Goal: Task Accomplishment & Management: Use online tool/utility

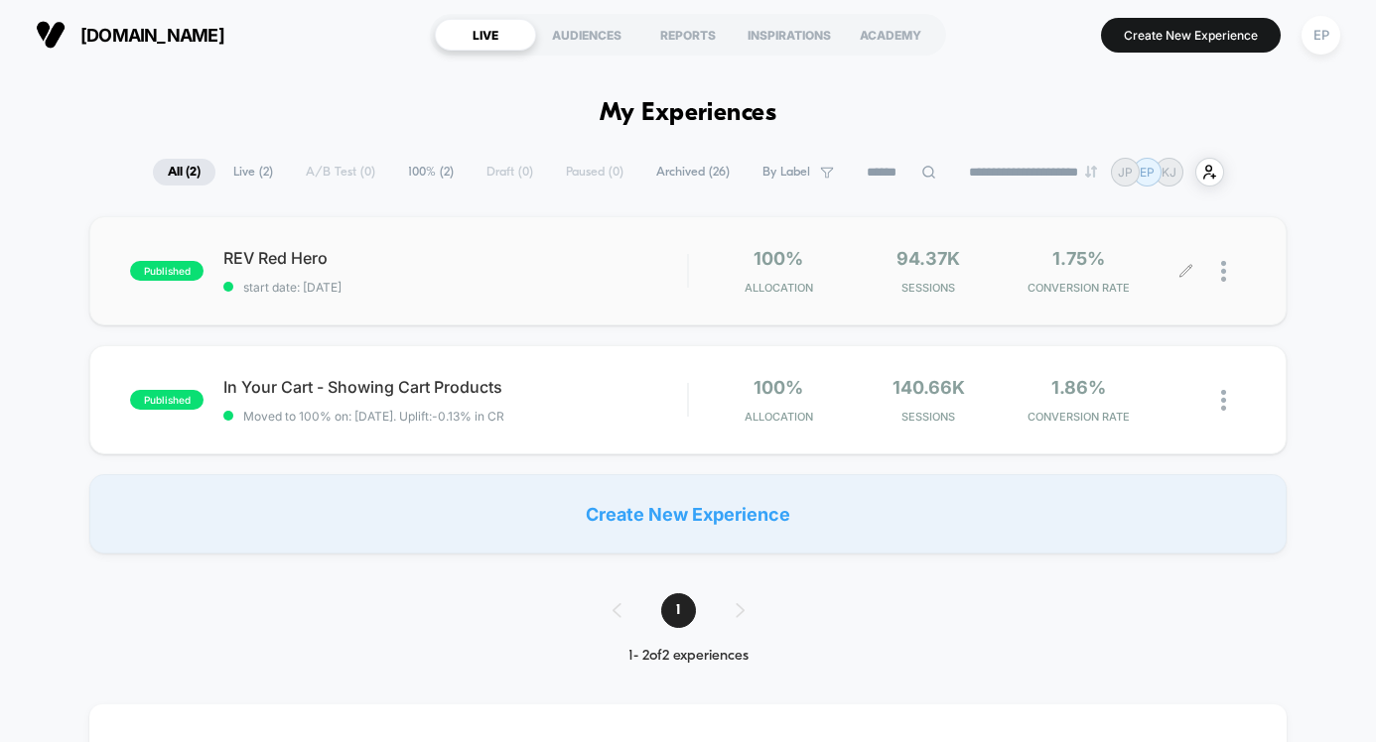
click at [1227, 267] on div at bounding box center [1233, 271] width 25 height 47
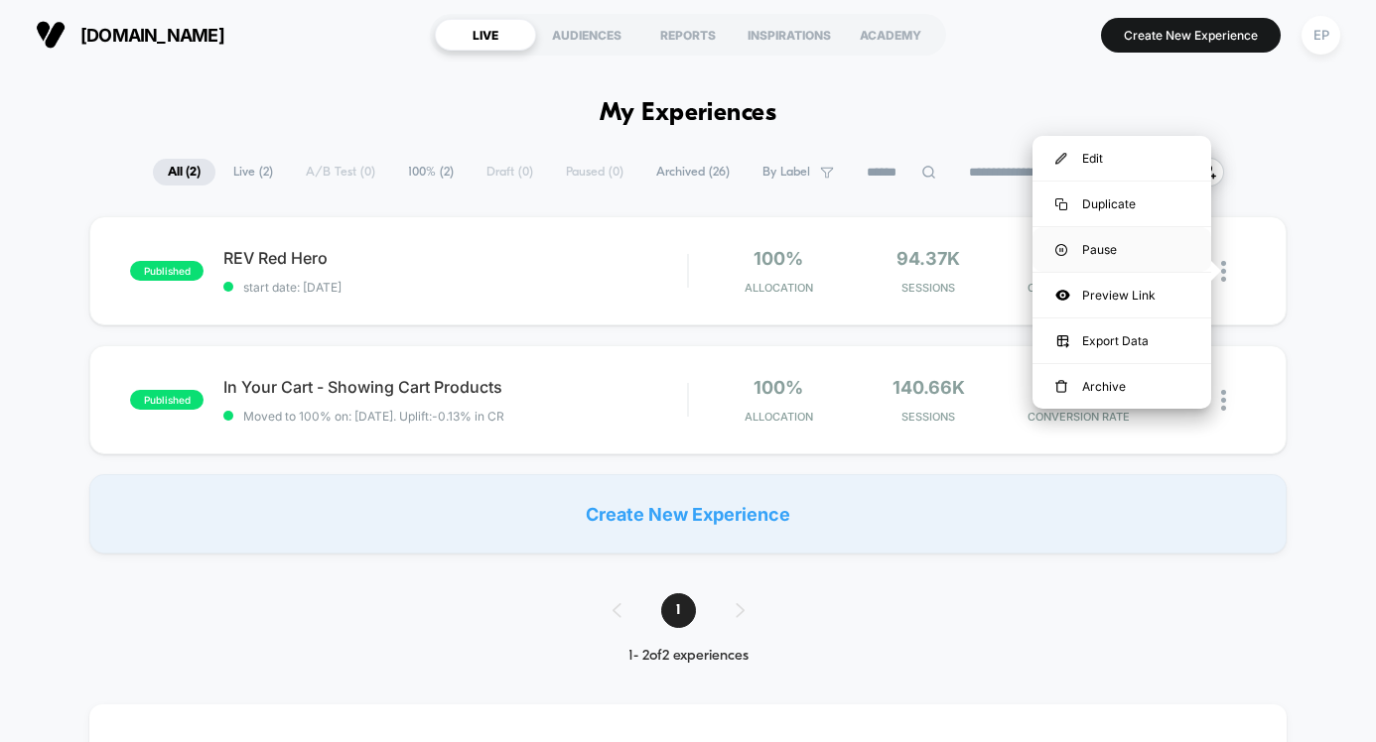
click at [1131, 256] on div "Pause" at bounding box center [1121, 249] width 179 height 45
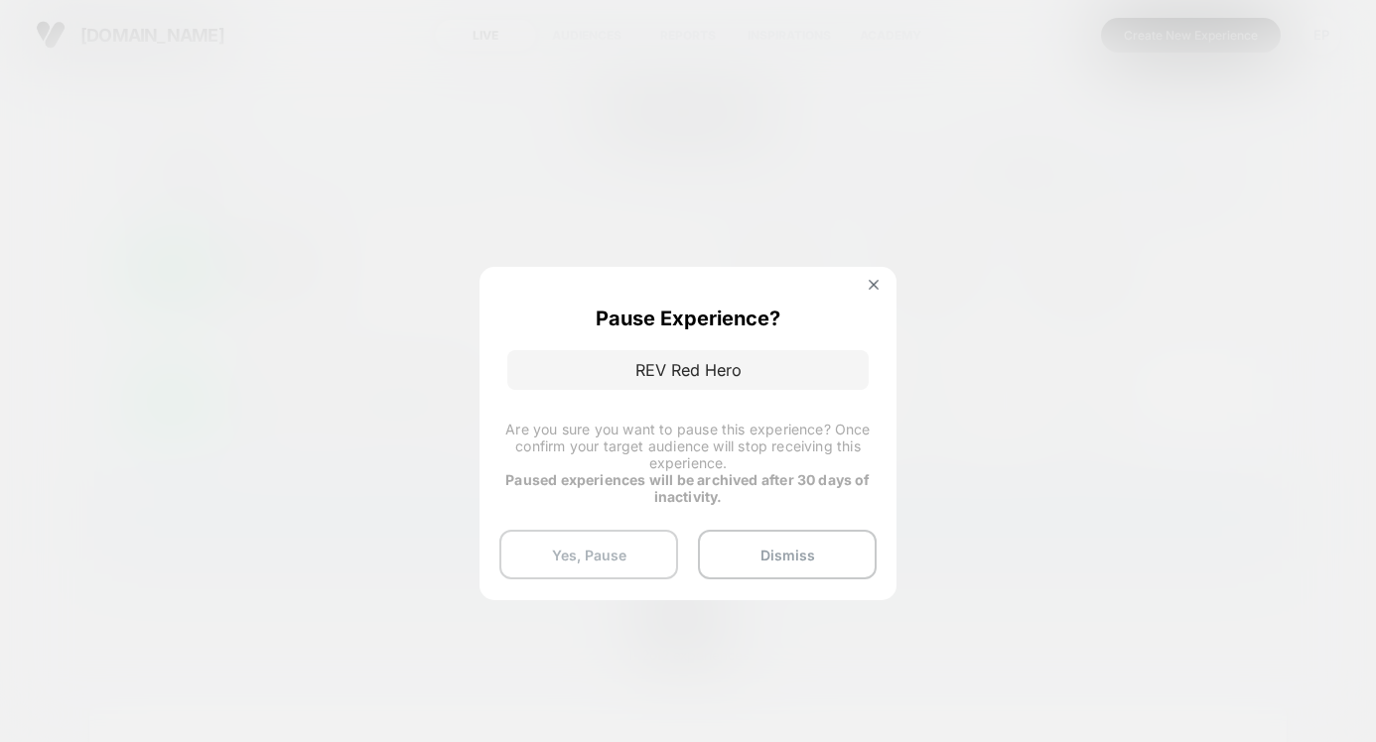
click at [643, 549] on button "Yes, Pause" at bounding box center [588, 555] width 179 height 50
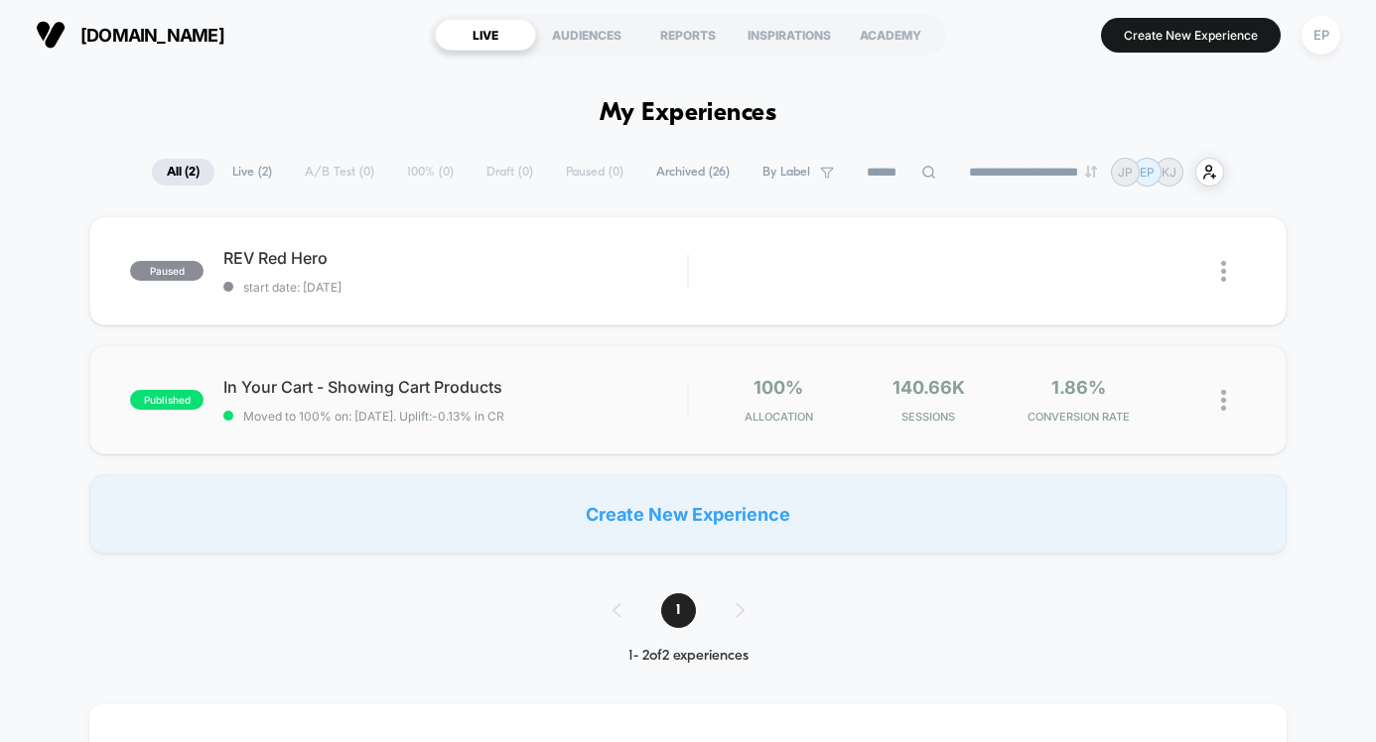
click at [1221, 398] on img at bounding box center [1223, 400] width 5 height 21
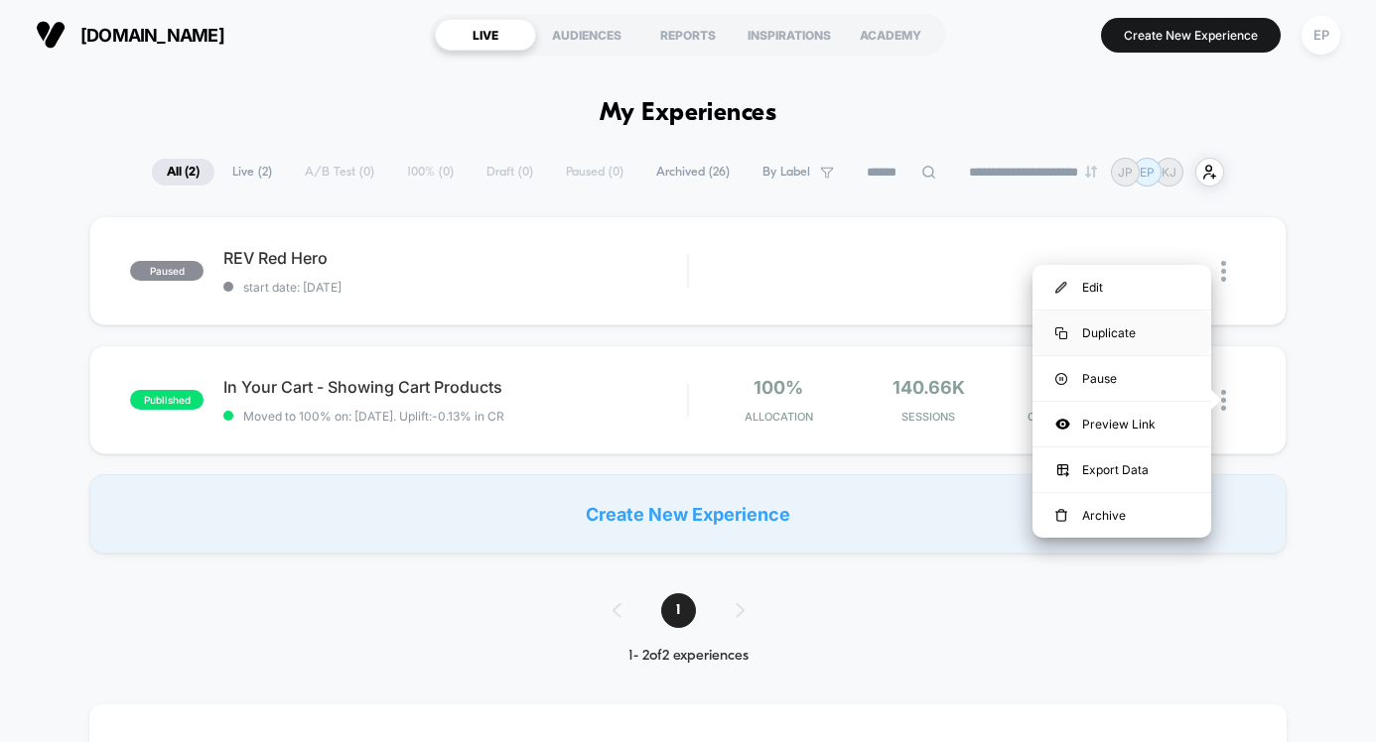
click at [1131, 333] on div "Duplicate" at bounding box center [1121, 333] width 179 height 45
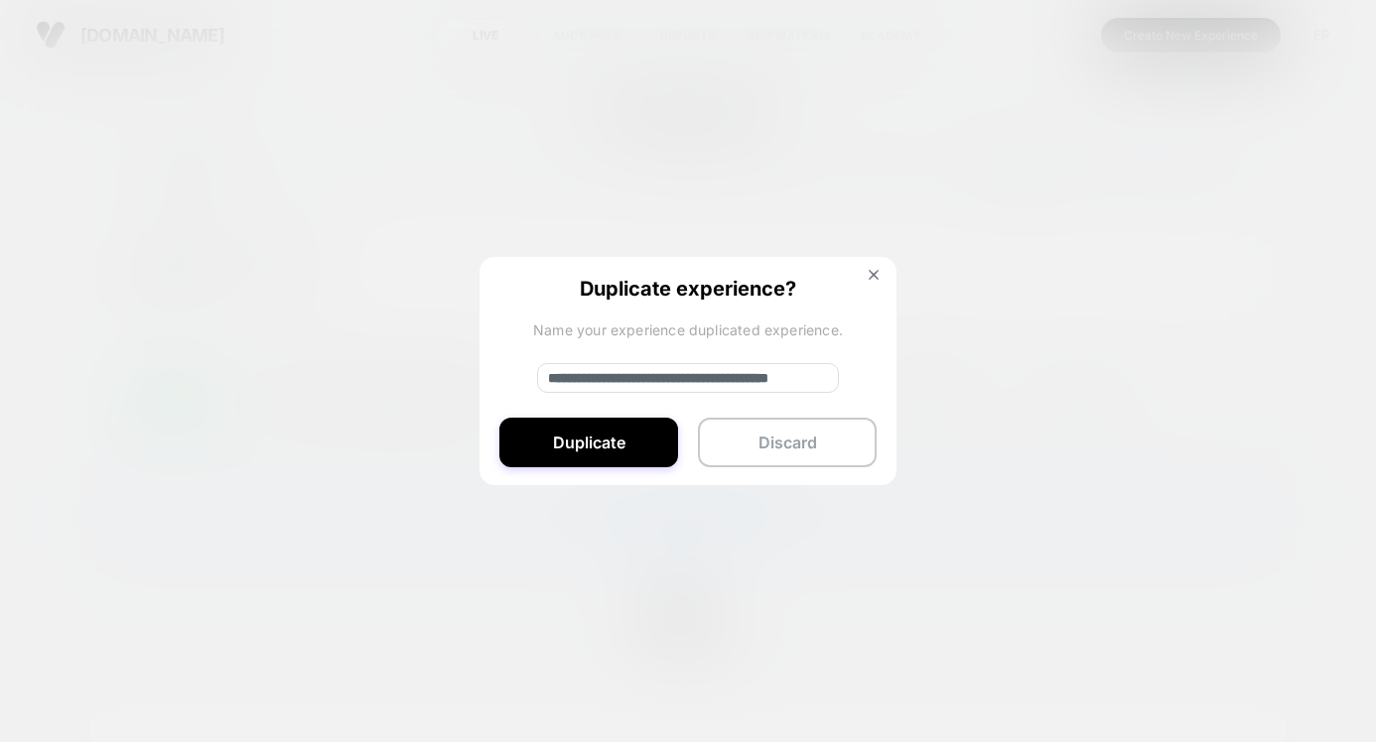
drag, startPoint x: 613, startPoint y: 379, endPoint x: 490, endPoint y: 384, distance: 123.2
click at [490, 384] on div "**********" at bounding box center [687, 372] width 417 height 230
type input "**********"
click at [550, 436] on button "Duplicate" at bounding box center [588, 443] width 179 height 50
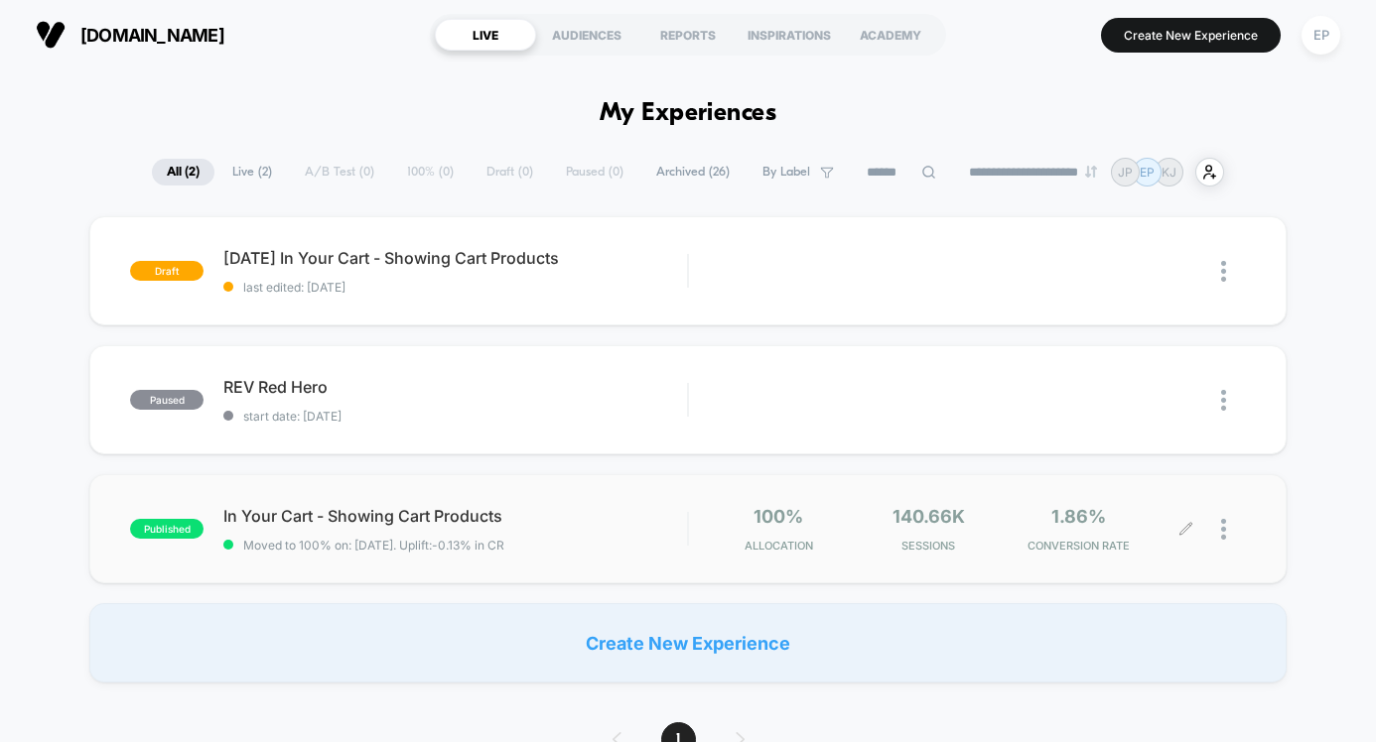
click at [1217, 520] on div at bounding box center [1216, 529] width 60 height 47
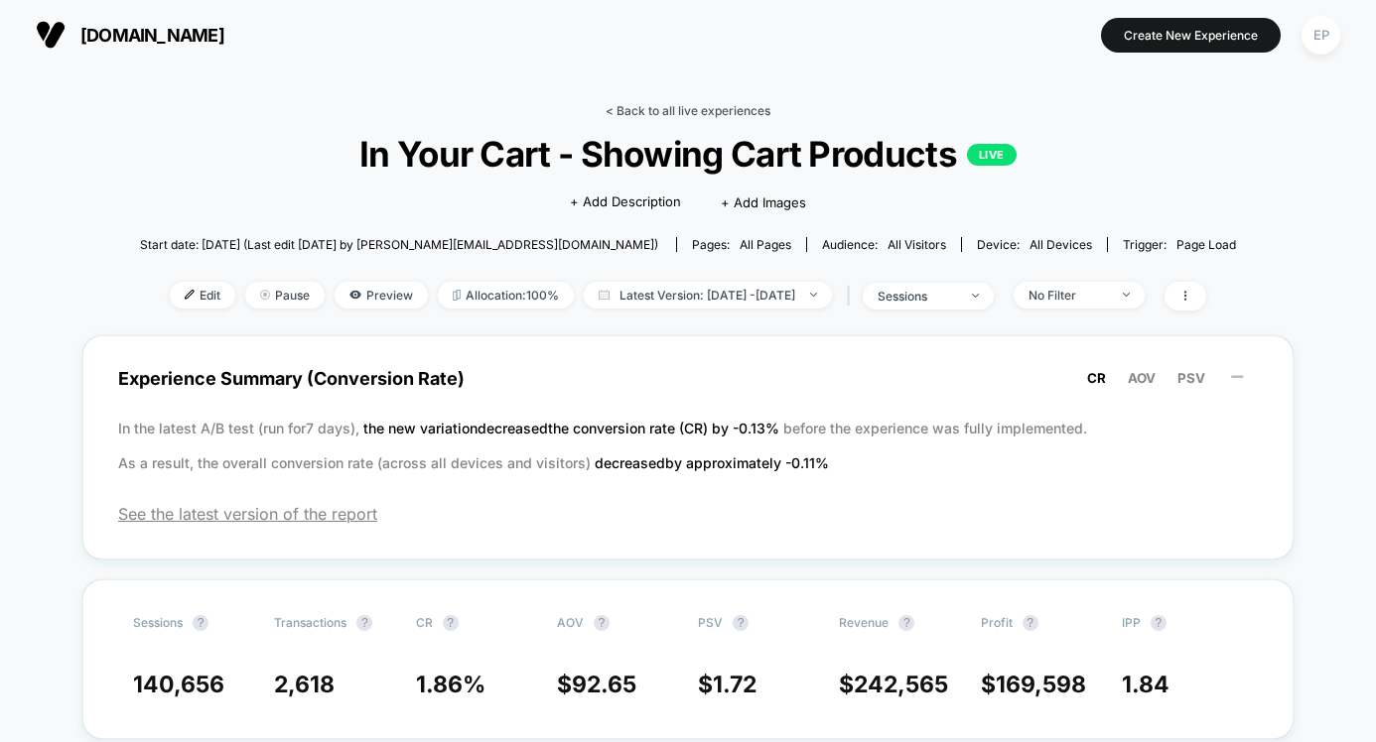
click at [683, 112] on link "< Back to all live experiences" at bounding box center [687, 110] width 165 height 15
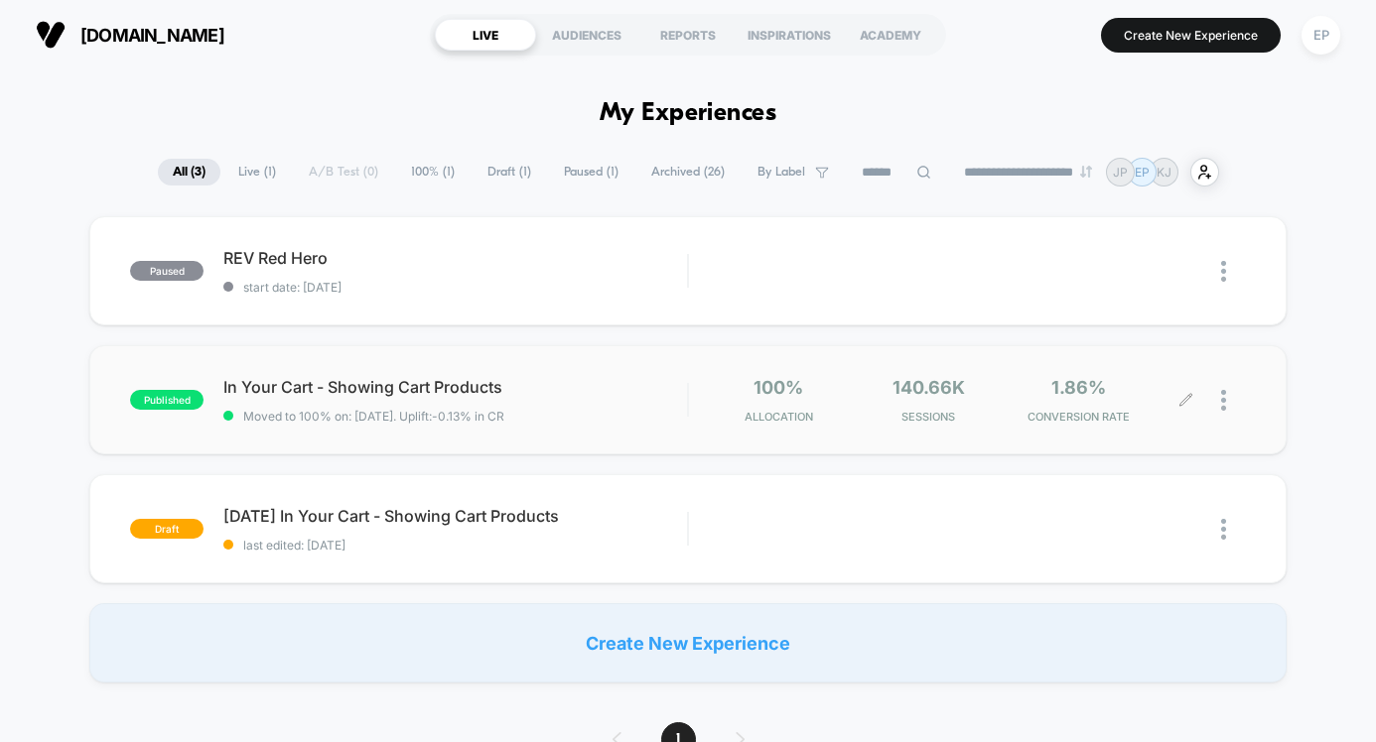
click at [1219, 401] on div at bounding box center [1216, 400] width 60 height 47
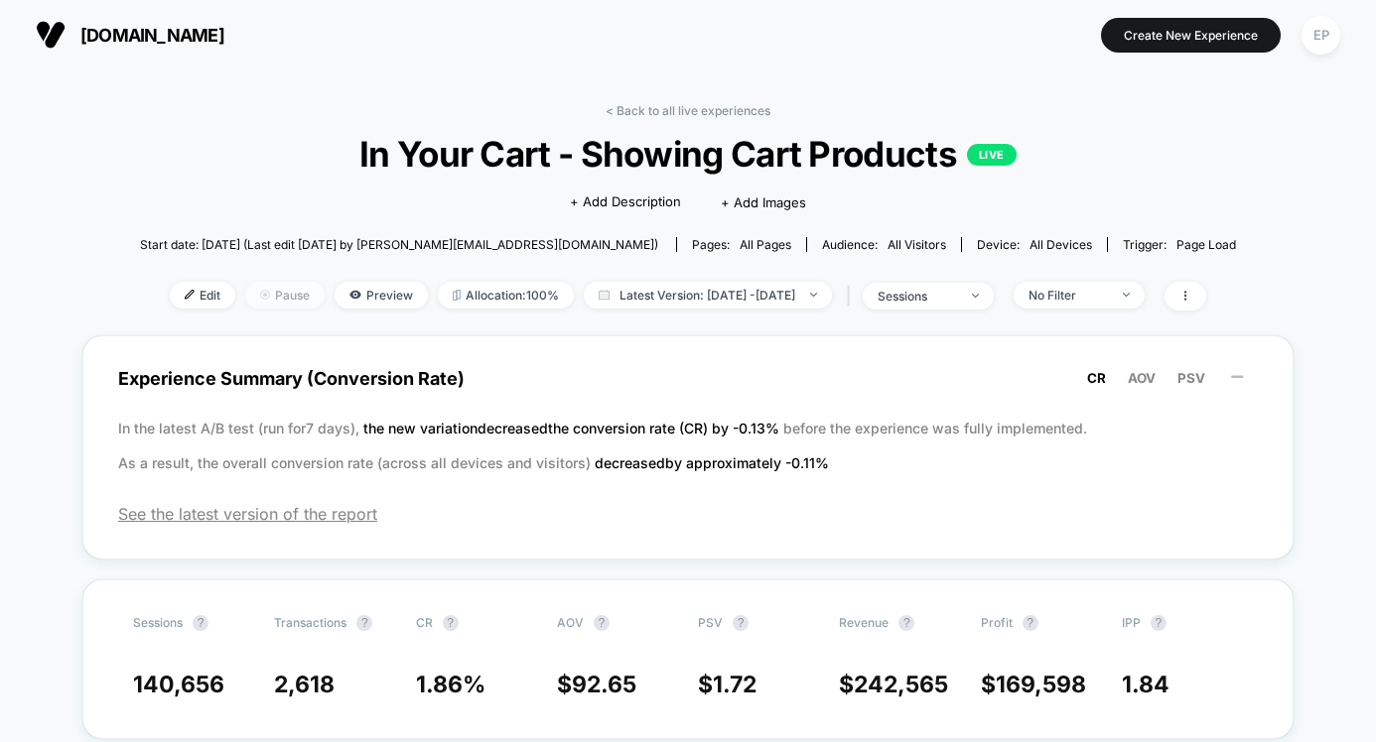
click at [246, 299] on span "Pause" at bounding box center [284, 295] width 79 height 27
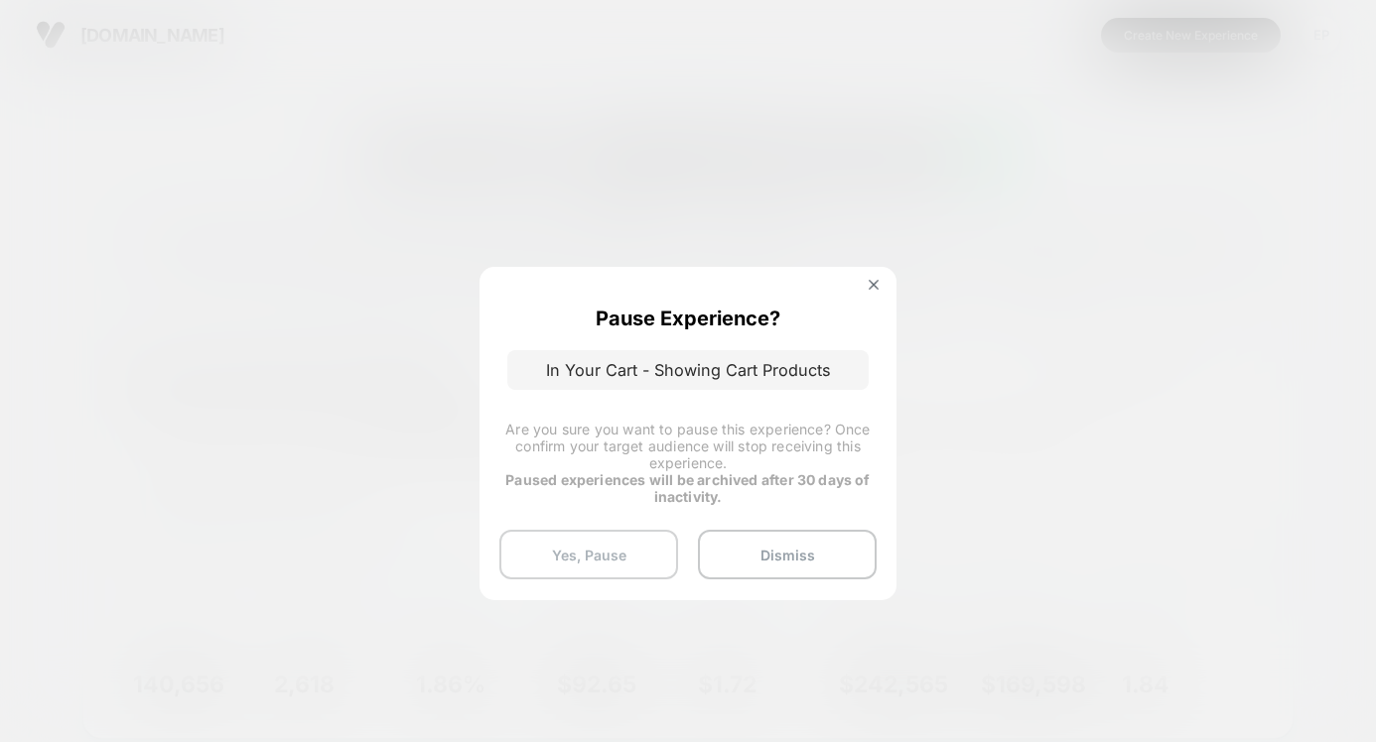
click at [600, 535] on button "Yes, Pause" at bounding box center [588, 555] width 179 height 50
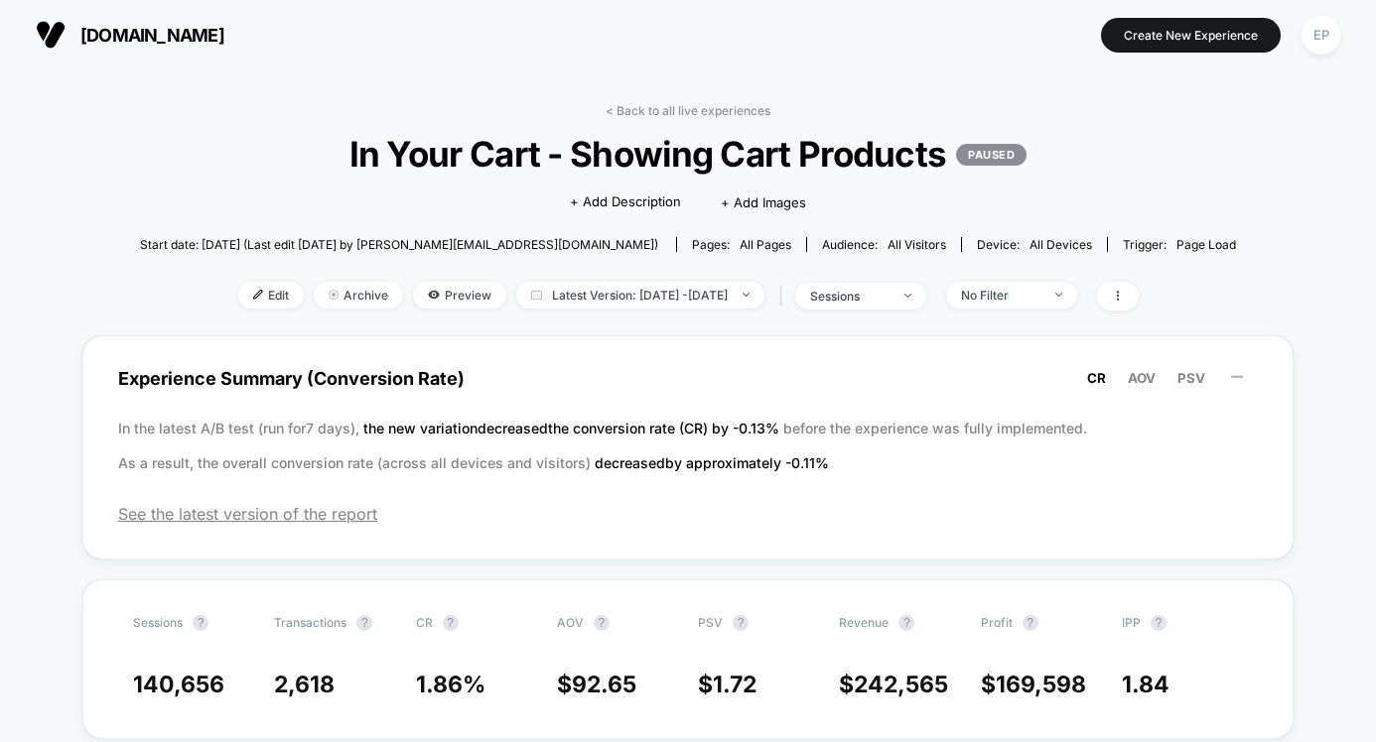
click at [732, 104] on link "< Back to all live experiences" at bounding box center [687, 110] width 165 height 15
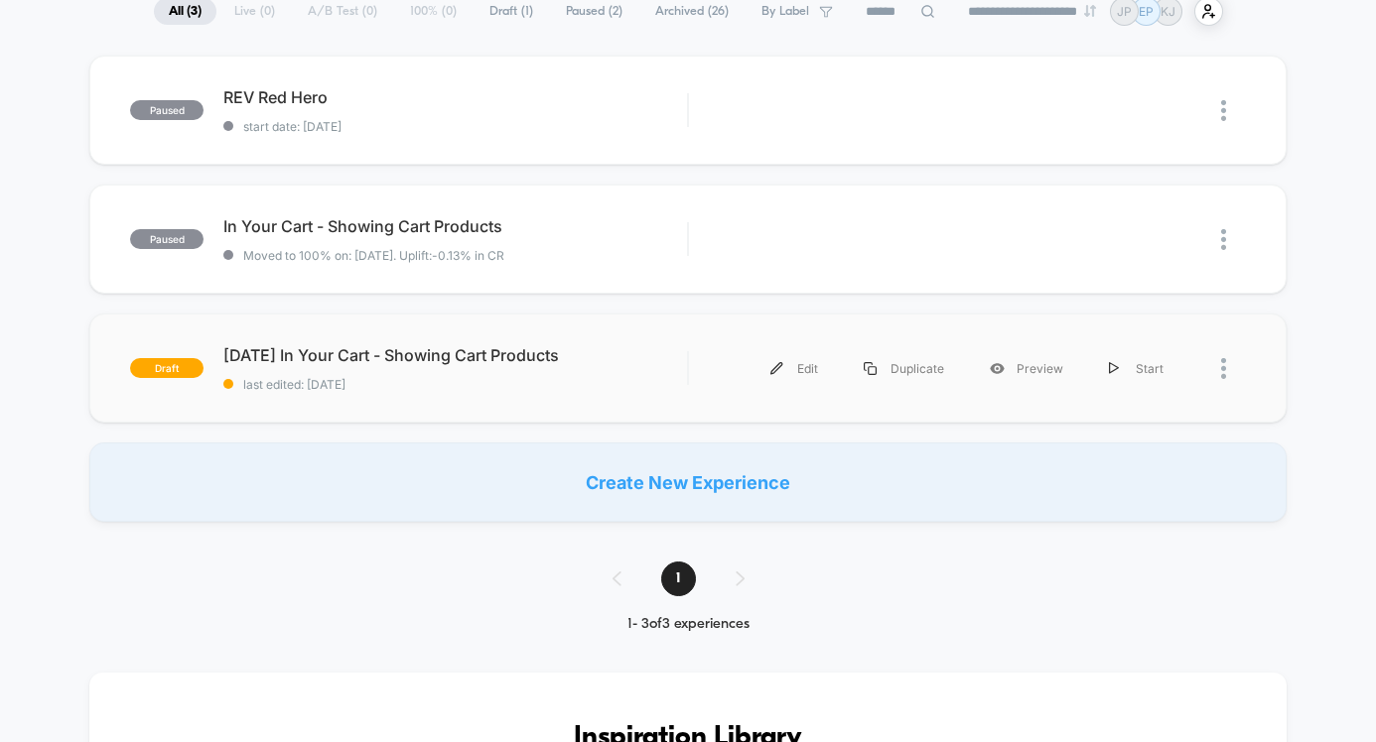
scroll to position [171, 0]
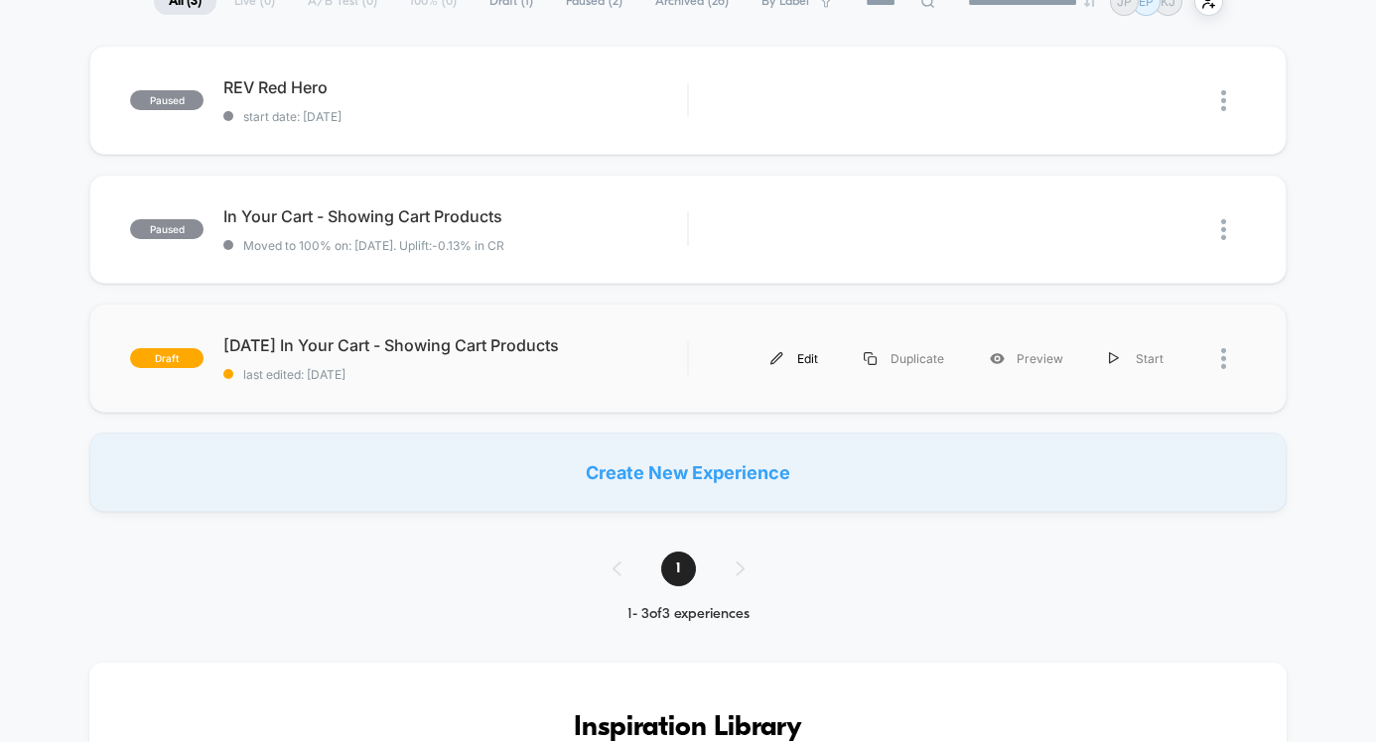
click at [792, 363] on div "Edit" at bounding box center [793, 358] width 93 height 45
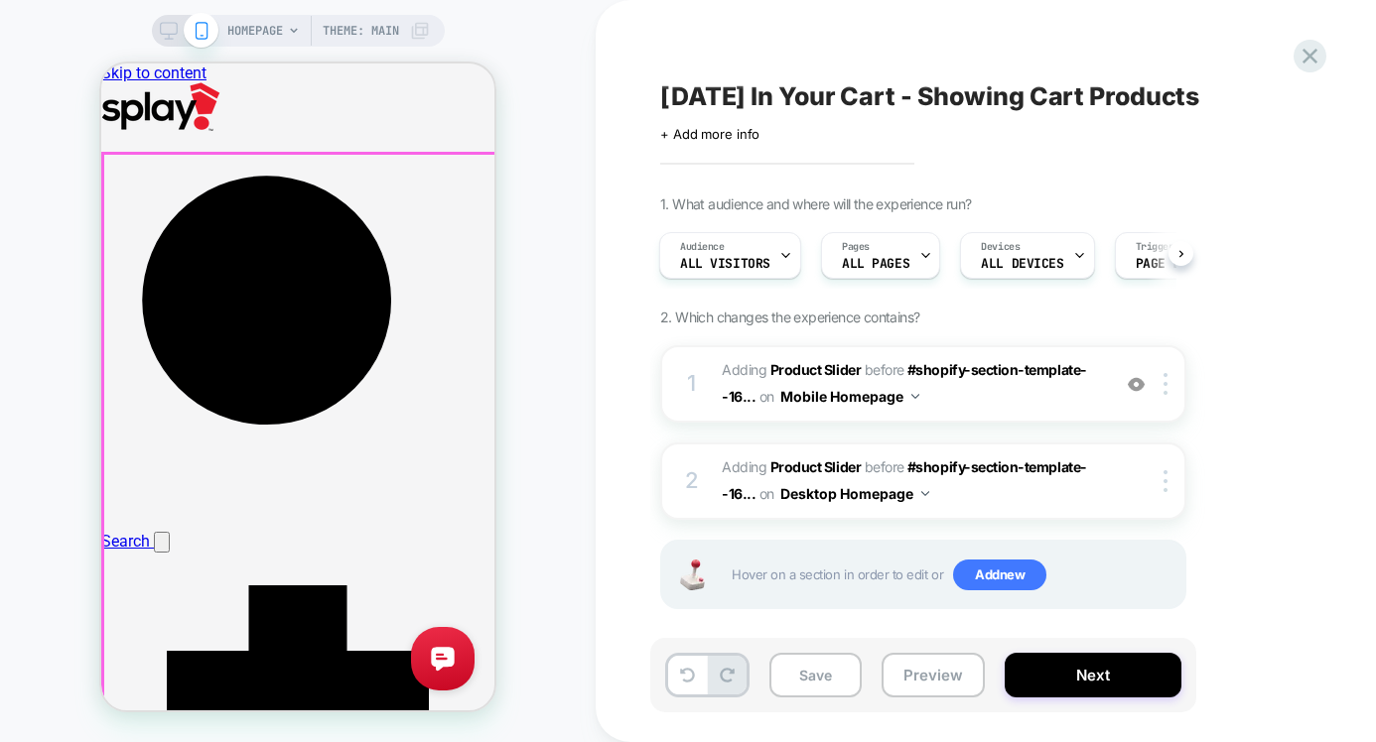
scroll to position [308, 0]
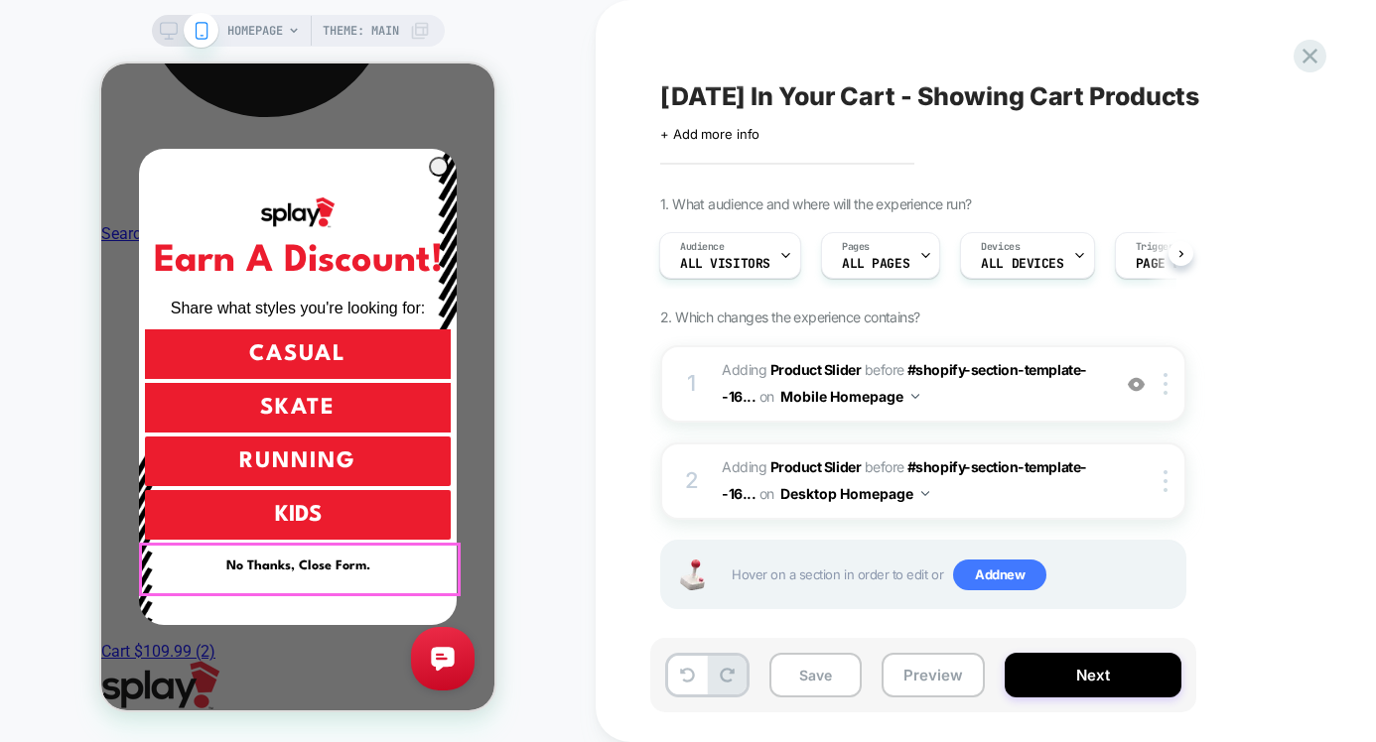
click at [312, 577] on button "No Thanks, Close Form." at bounding box center [298, 567] width 306 height 50
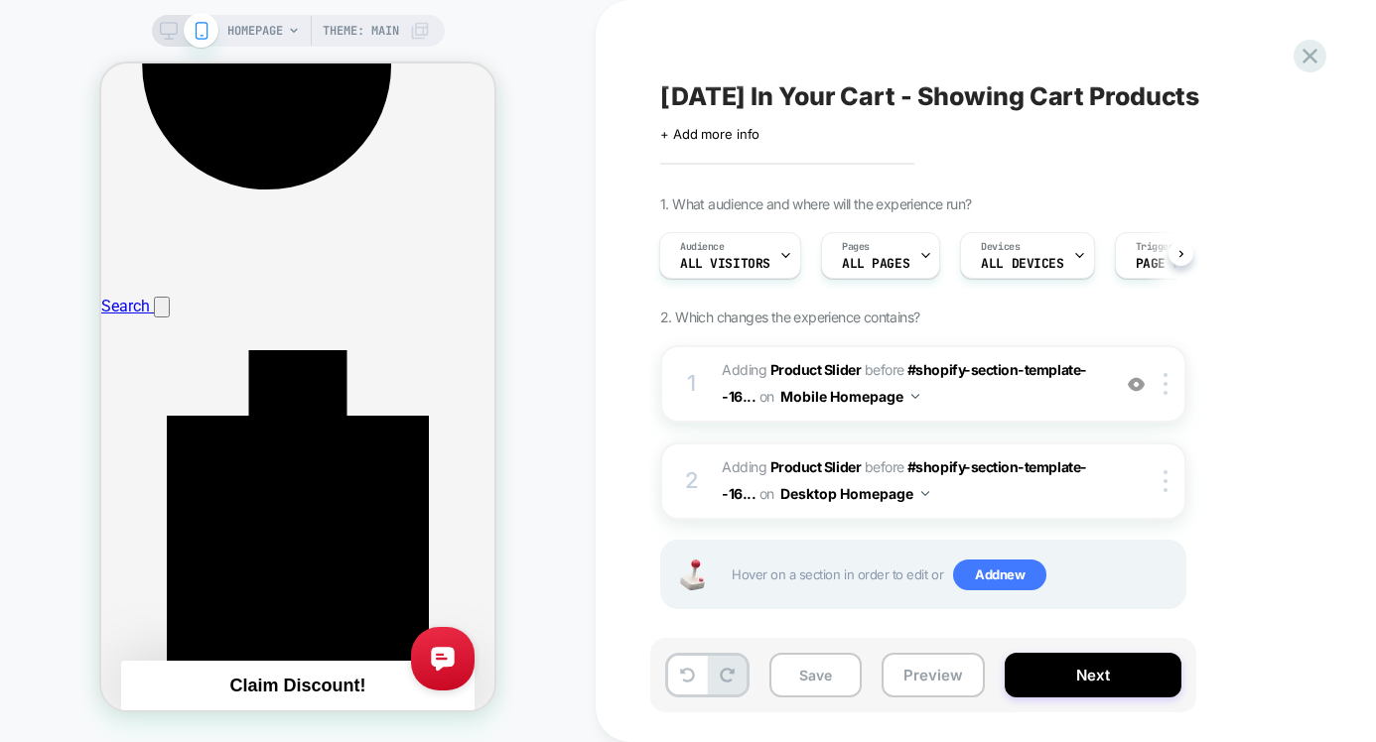
scroll to position [231, 0]
click at [1163, 385] on img at bounding box center [1165, 384] width 4 height 22
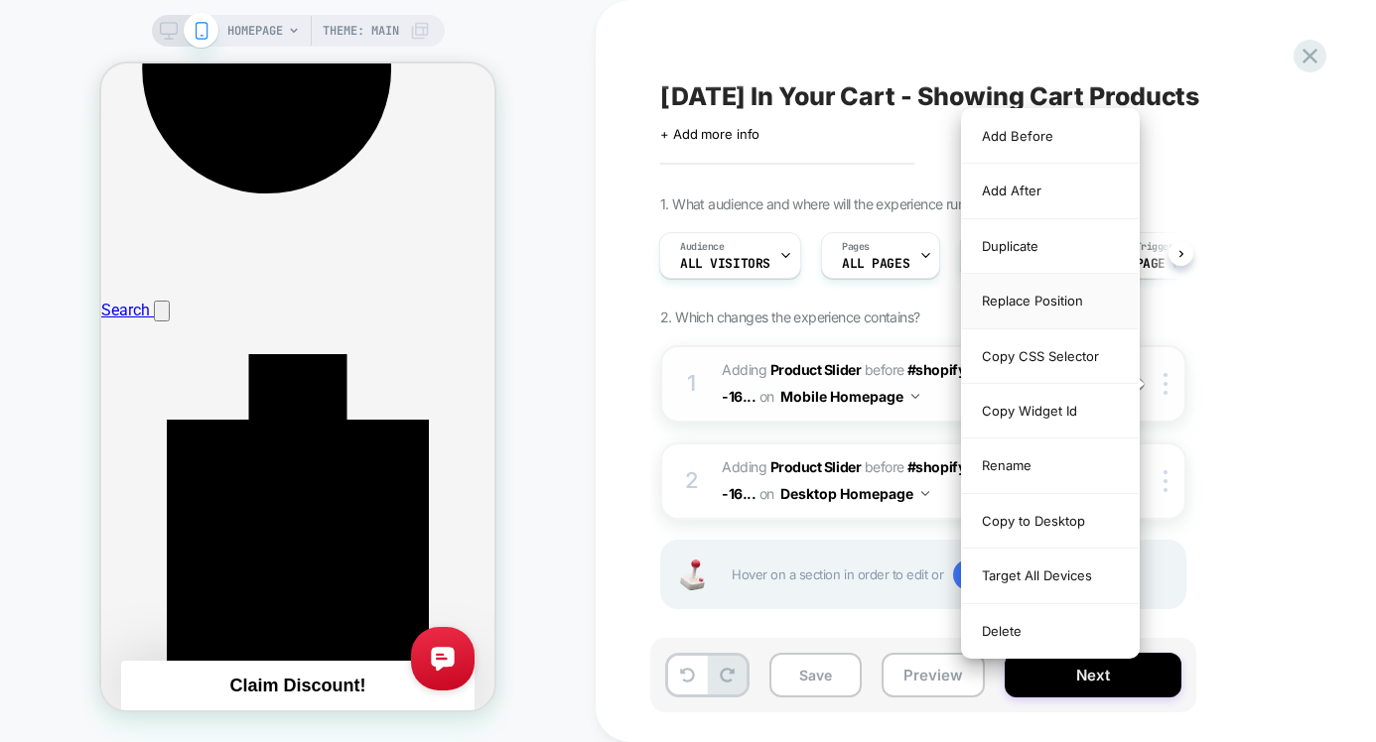
click at [1056, 300] on div "Replace Position" at bounding box center [1050, 301] width 177 height 55
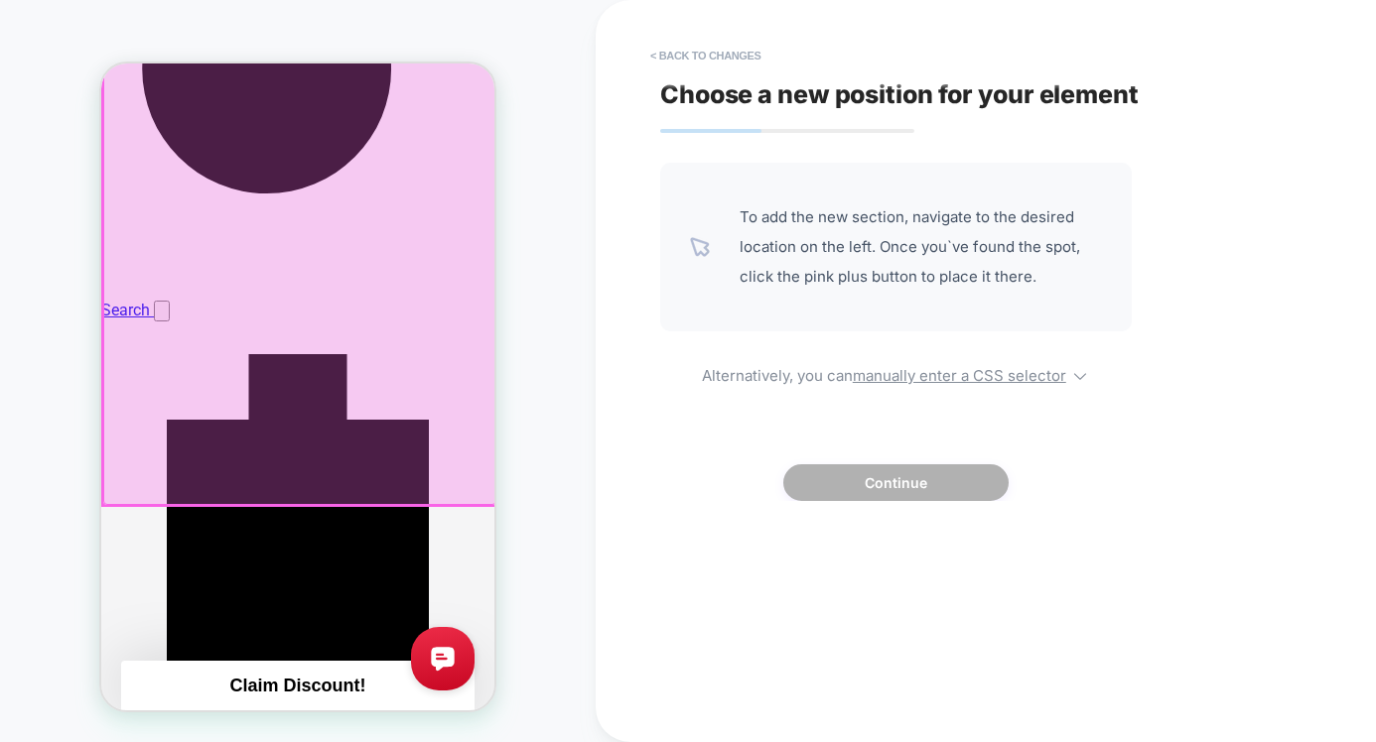
click at [389, 493] on div at bounding box center [299, 214] width 393 height 583
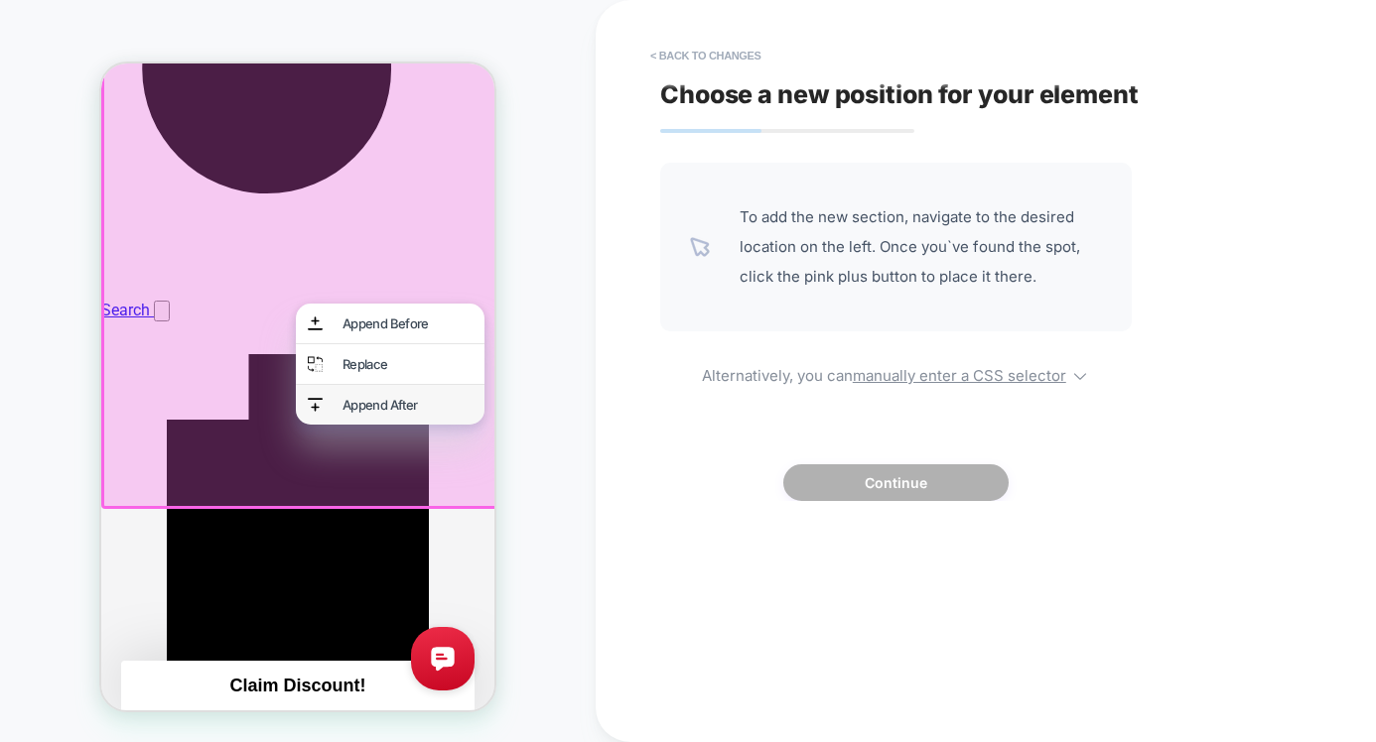
click at [384, 413] on div "Append After" at bounding box center [407, 405] width 130 height 16
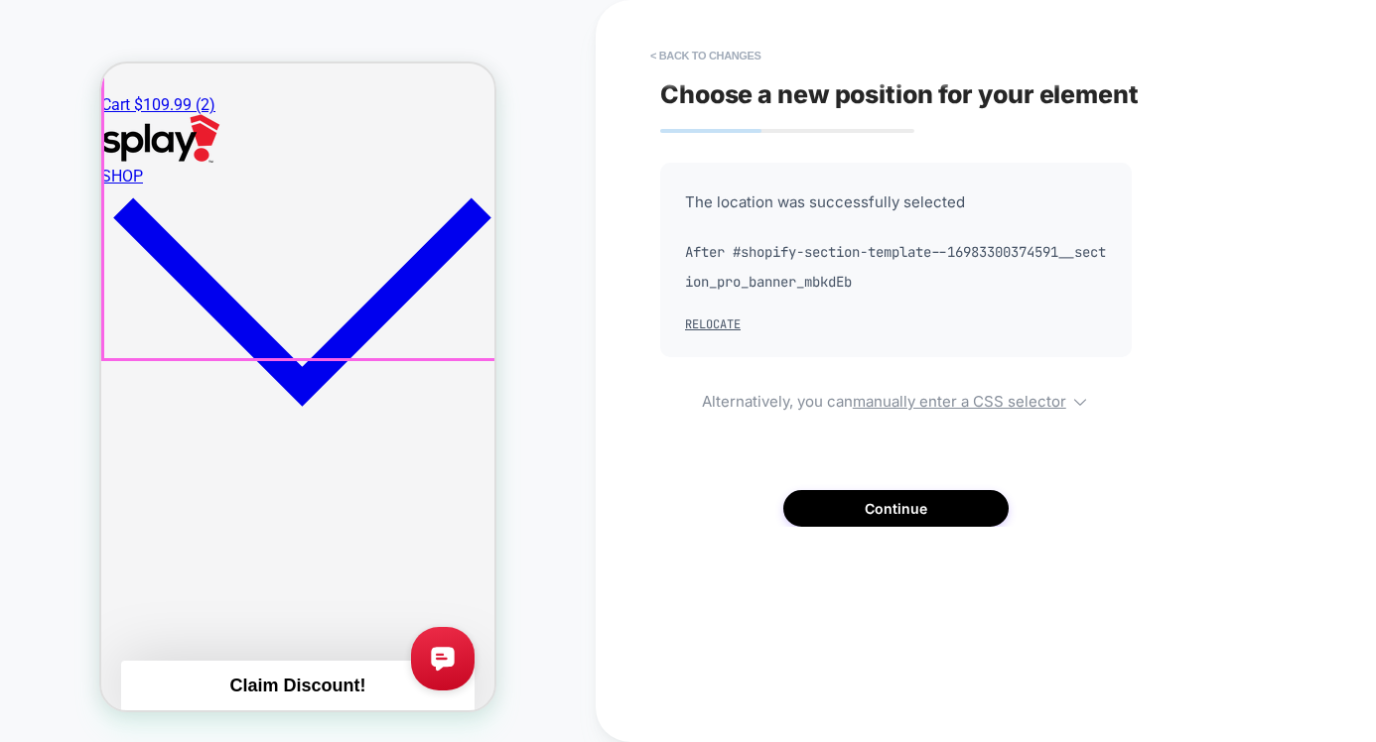
scroll to position [668, 0]
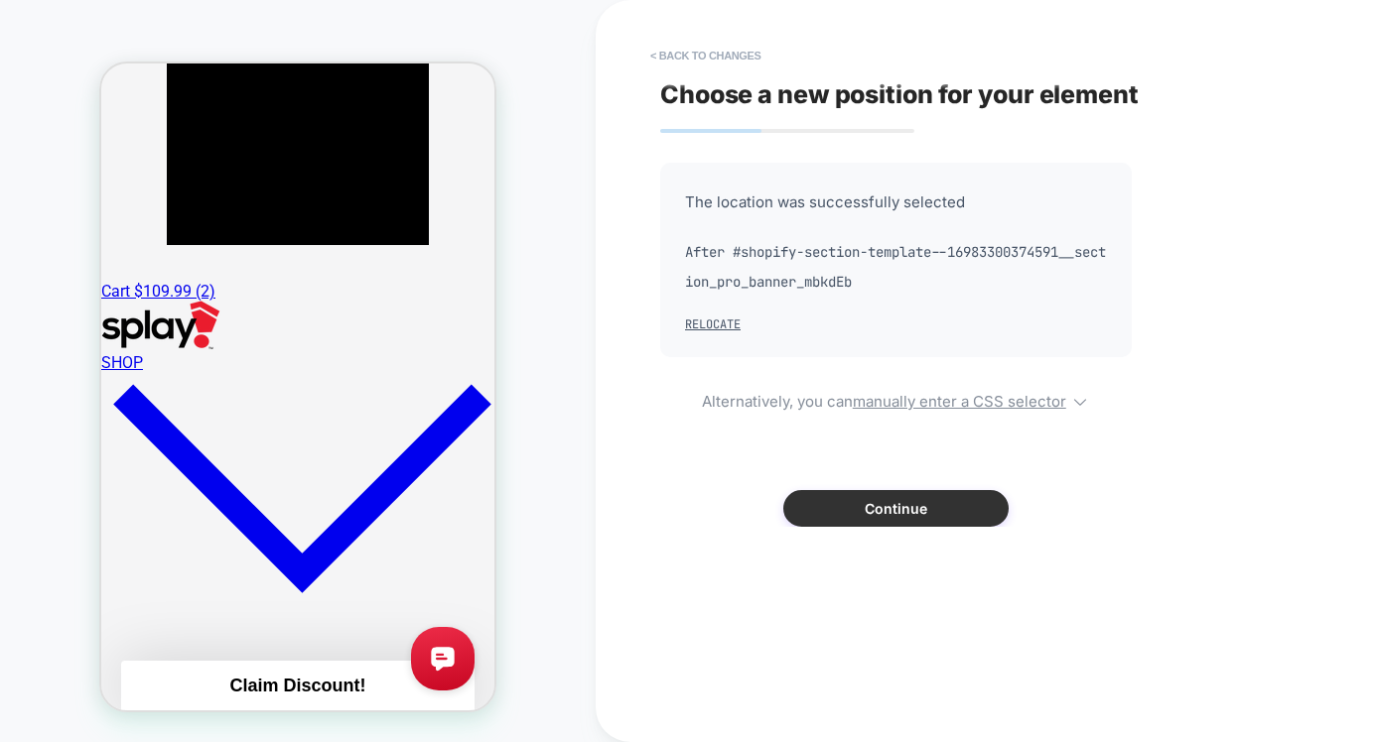
click at [836, 506] on button "Continue" at bounding box center [895, 508] width 225 height 37
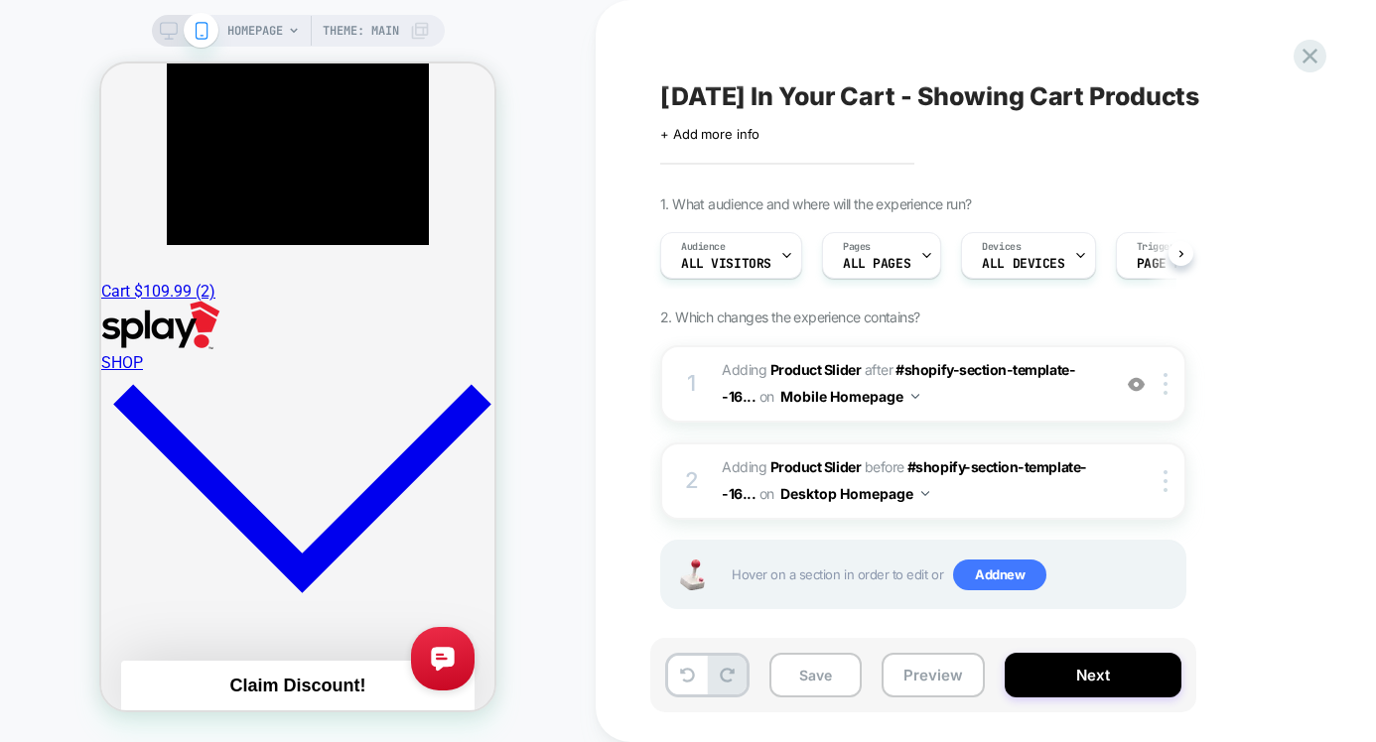
scroll to position [0, 1]
click at [162, 26] on icon at bounding box center [169, 31] width 18 height 18
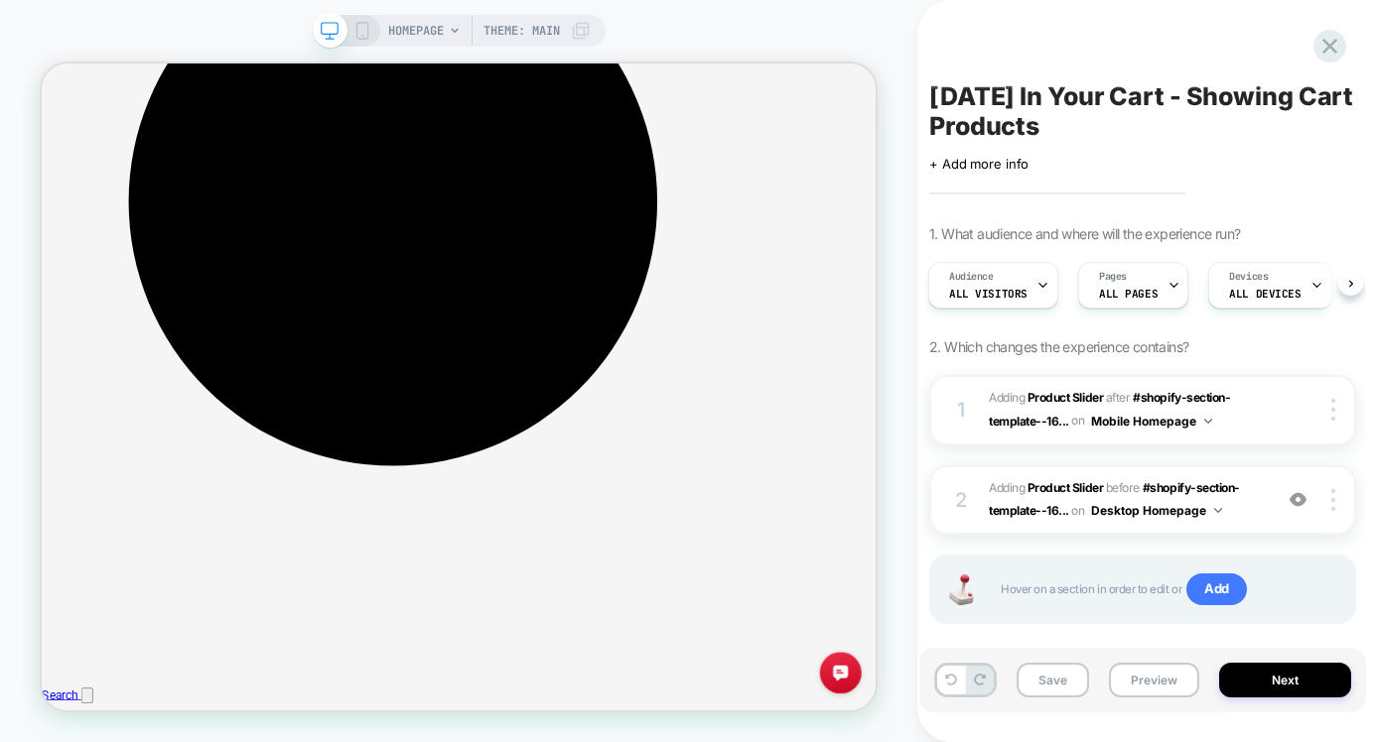
scroll to position [331, 0]
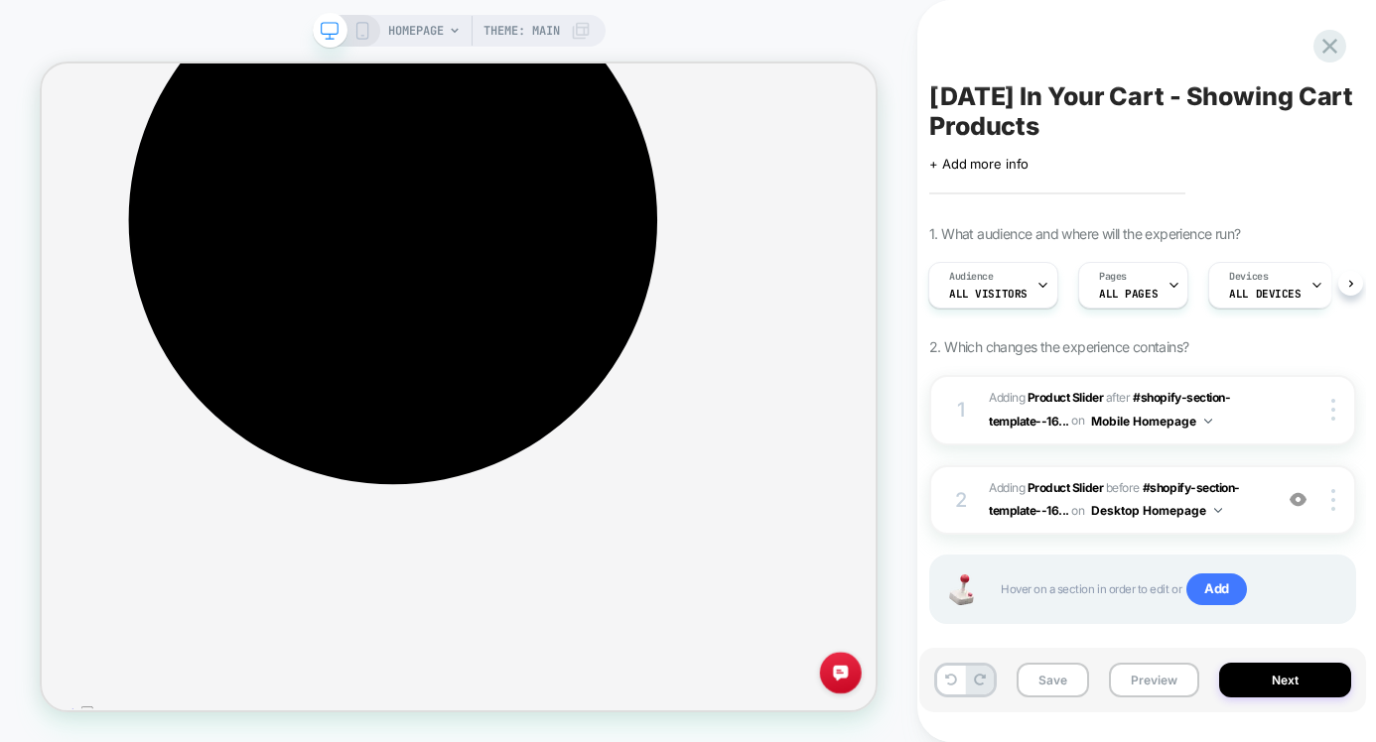
click at [1332, 506] on img at bounding box center [1333, 500] width 4 height 22
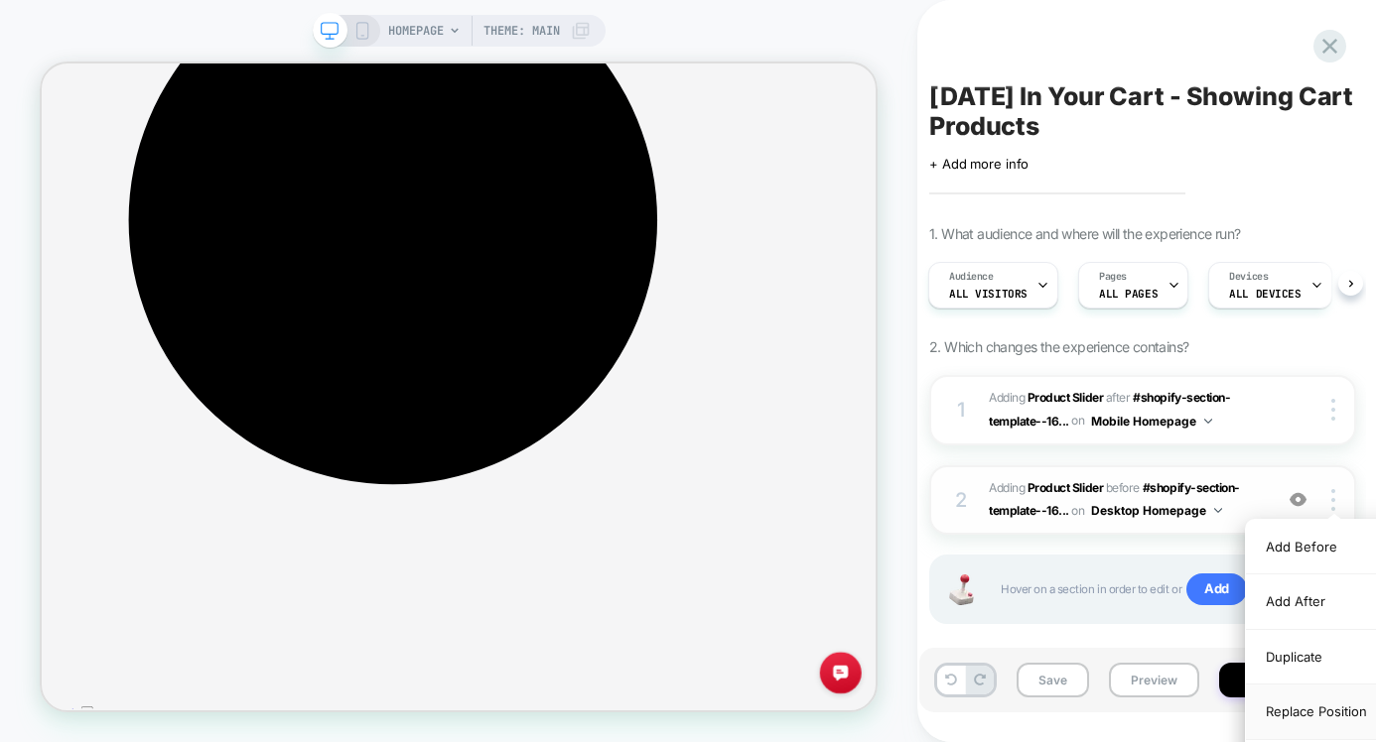
click at [1272, 709] on div "Replace Position" at bounding box center [1334, 712] width 177 height 55
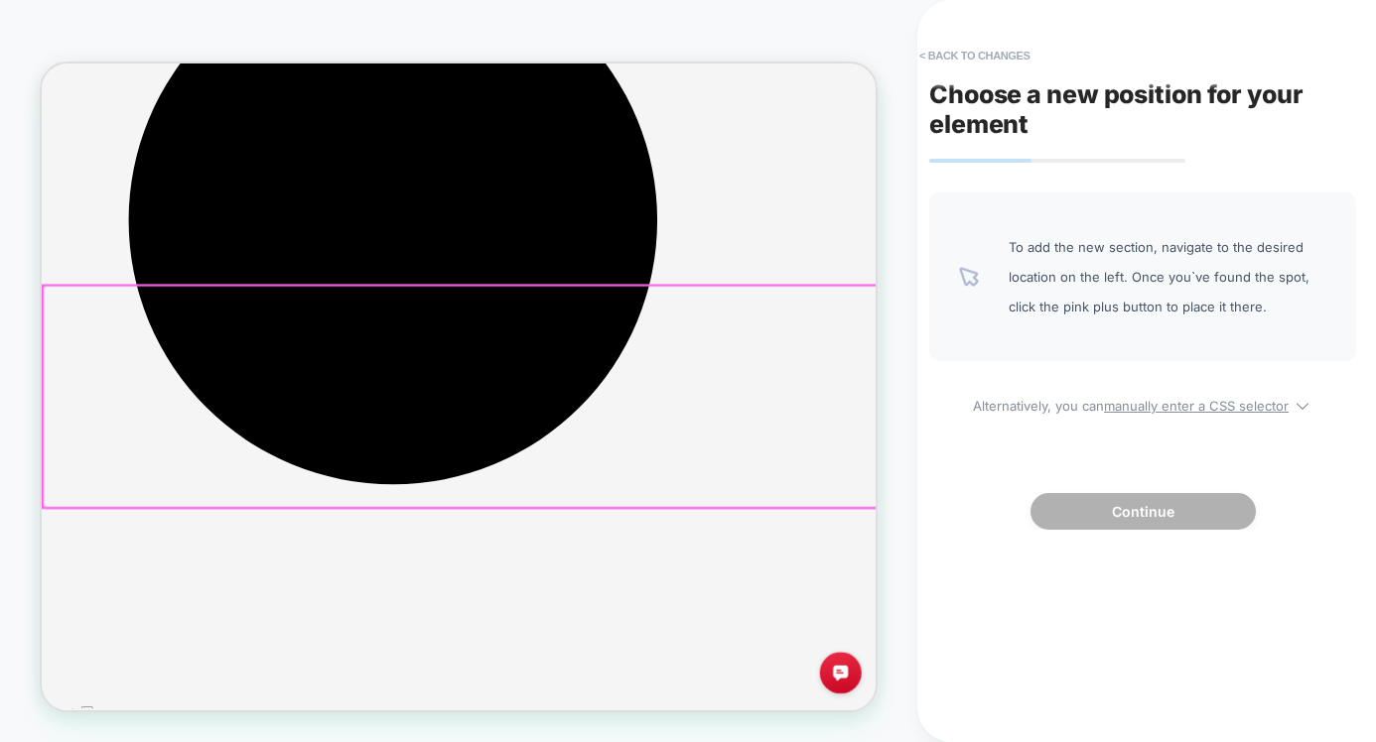
scroll to position [332, 0]
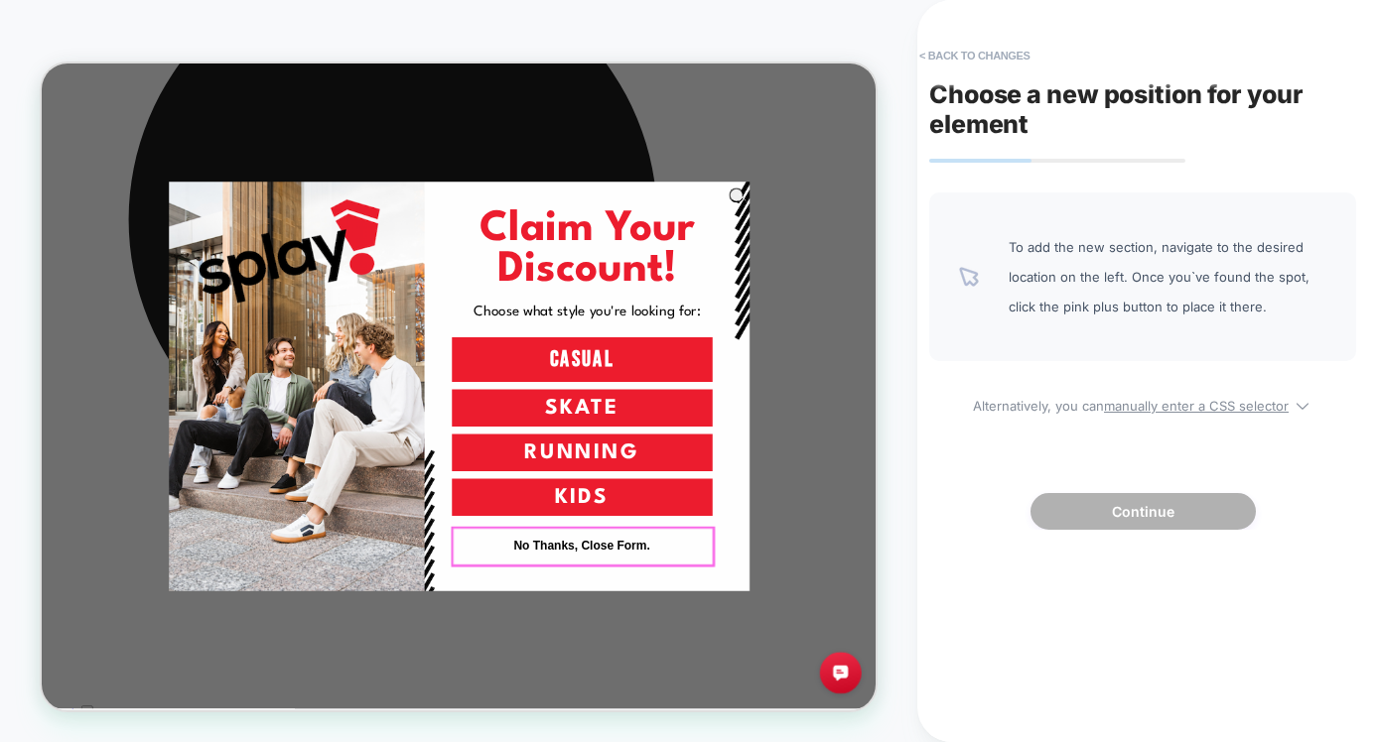
click at [763, 704] on button "No Thanks, Close Form." at bounding box center [762, 707] width 347 height 50
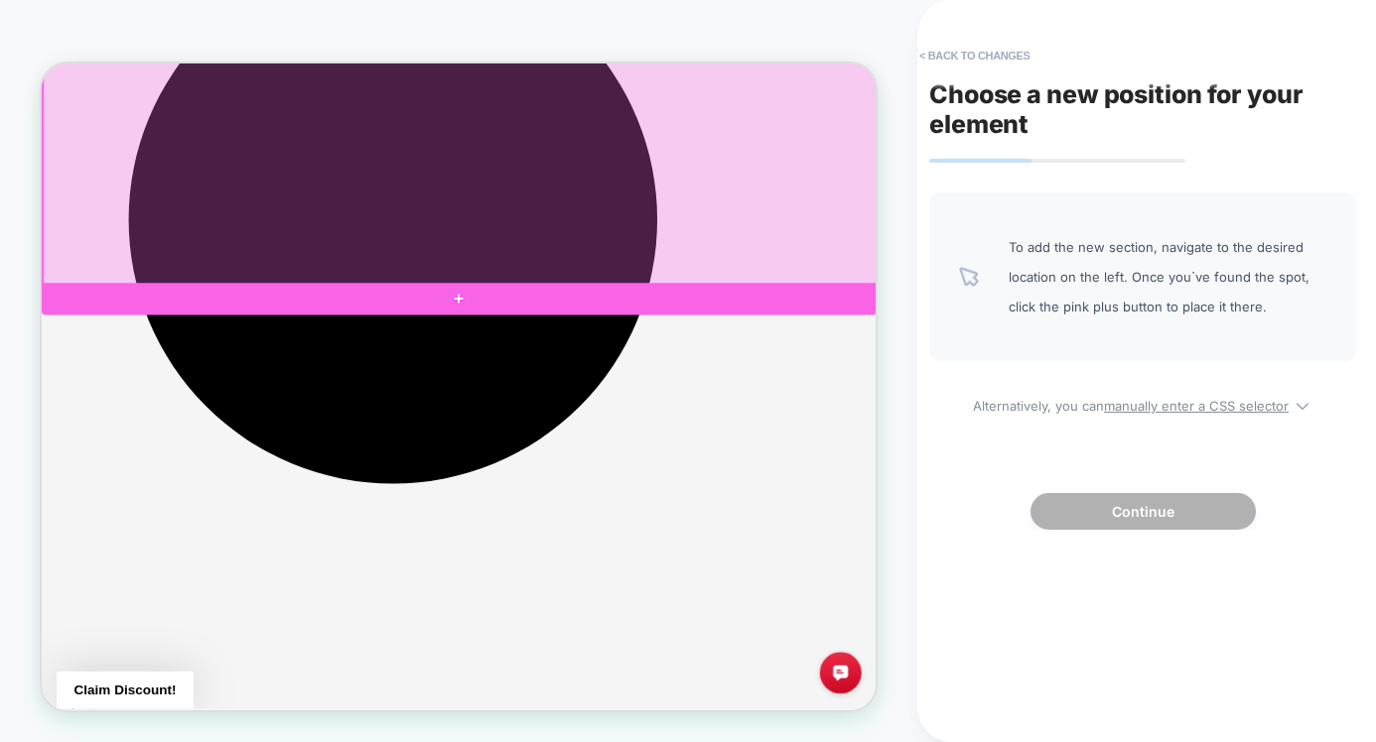
click at [658, 382] on div at bounding box center [598, 377] width 1113 height 43
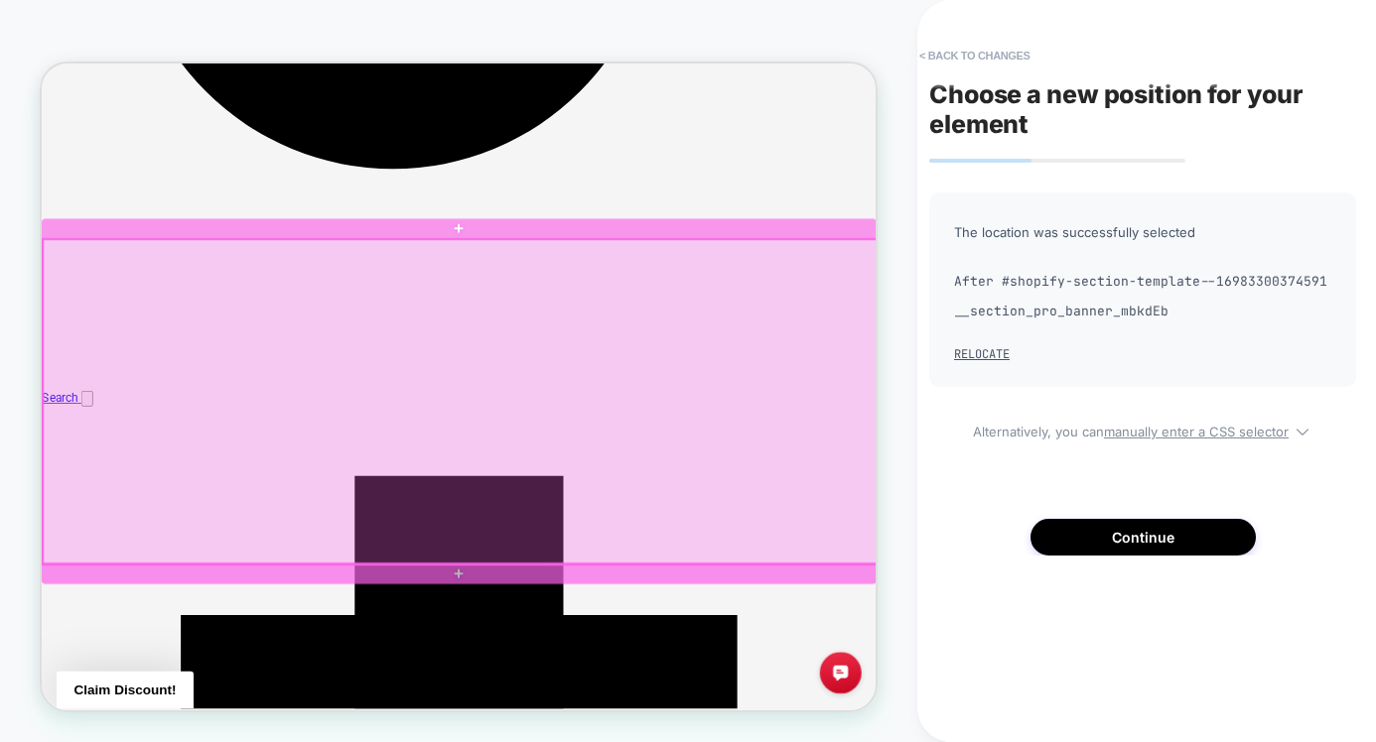
scroll to position [765, 0]
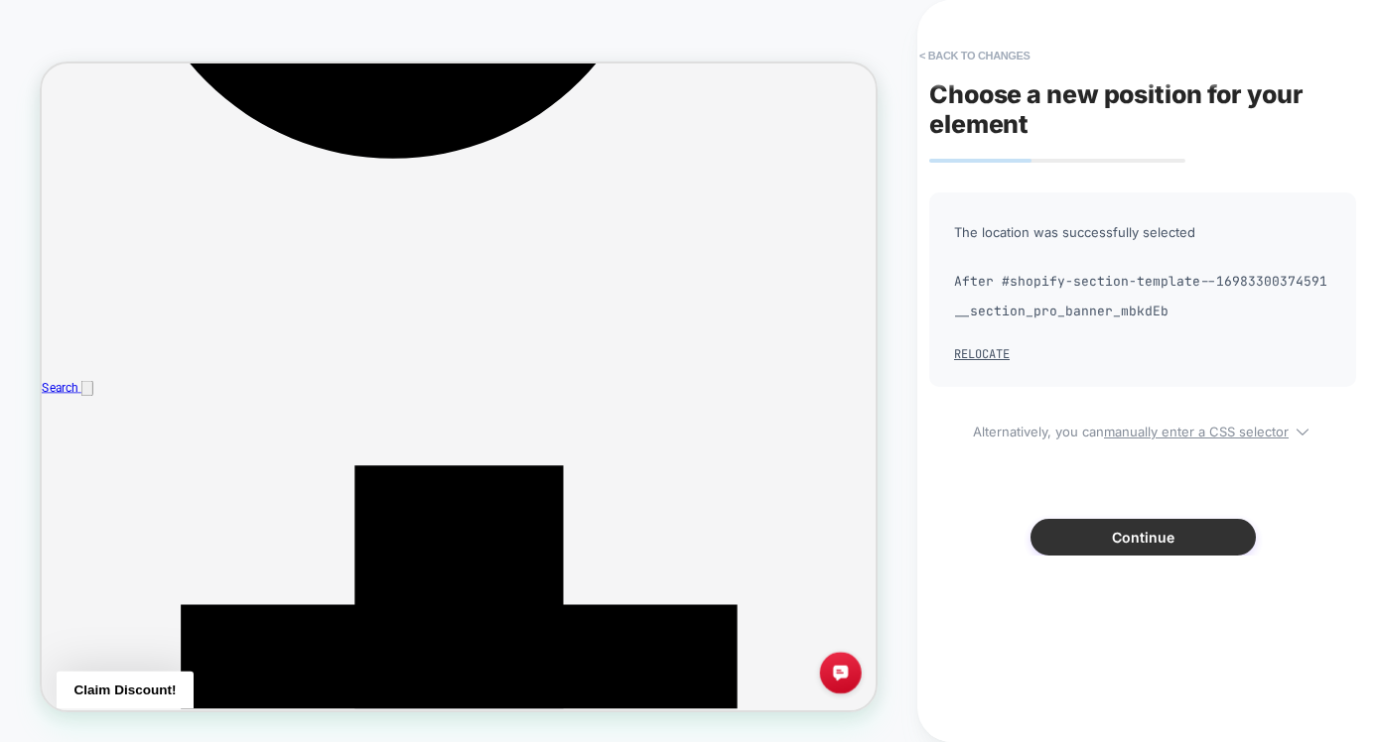
click at [1147, 543] on button "Continue" at bounding box center [1142, 537] width 225 height 37
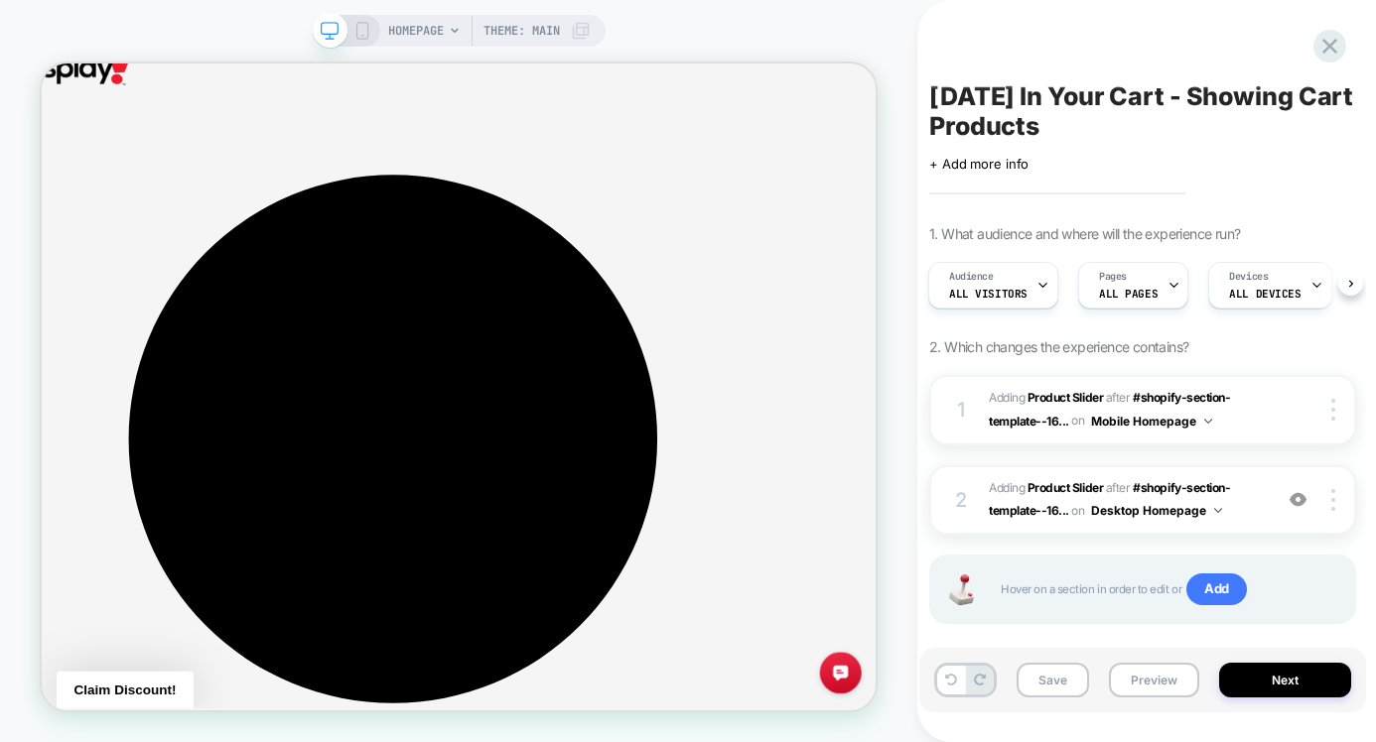
scroll to position [0, 0]
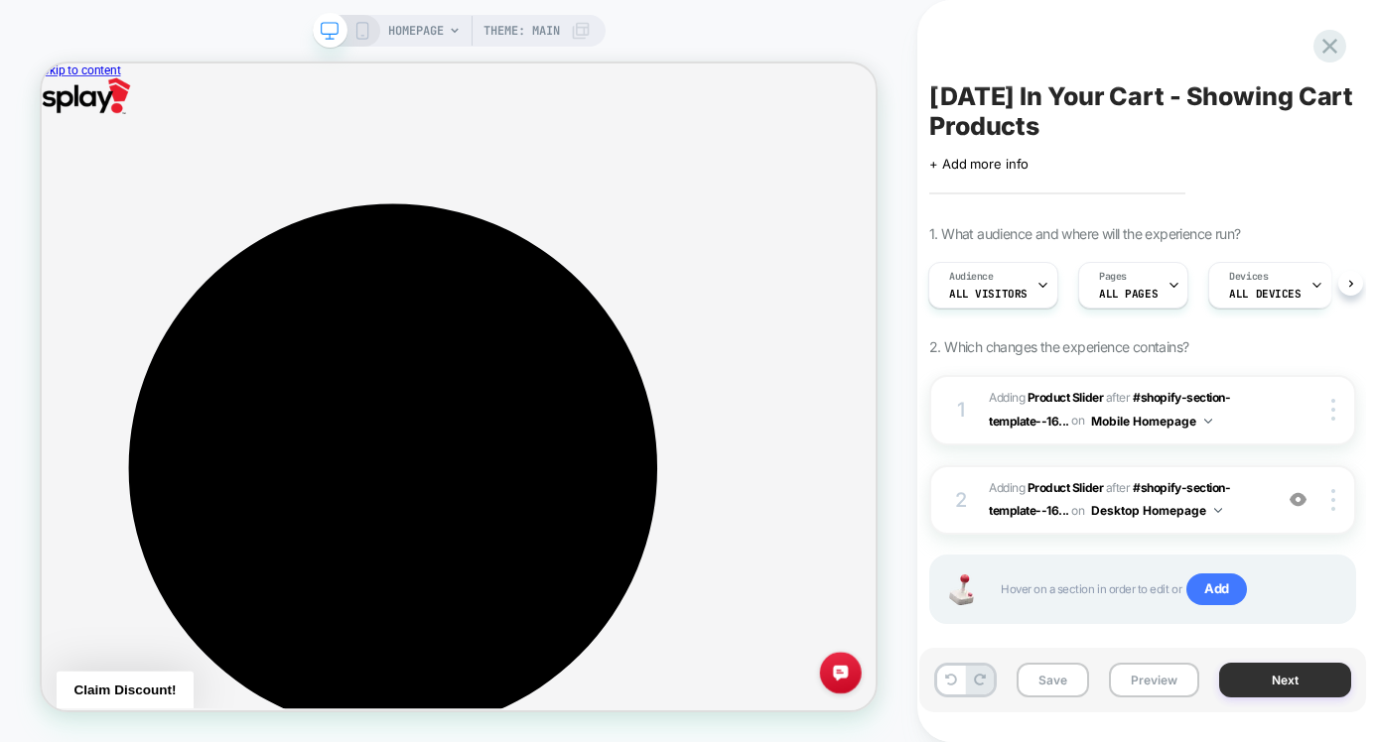
click at [1282, 686] on button "Next" at bounding box center [1285, 680] width 132 height 35
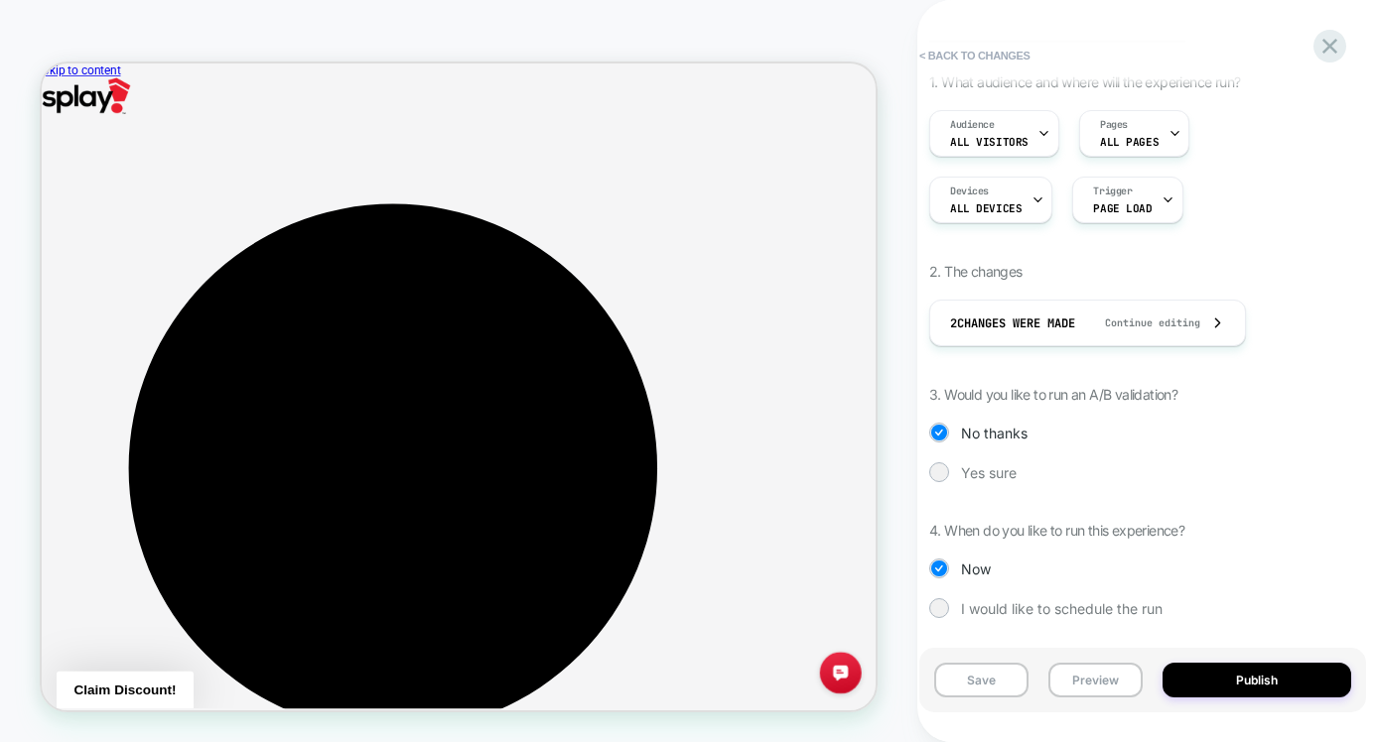
scroll to position [180, 0]
click at [1236, 682] on button "Publish" at bounding box center [1256, 680] width 189 height 35
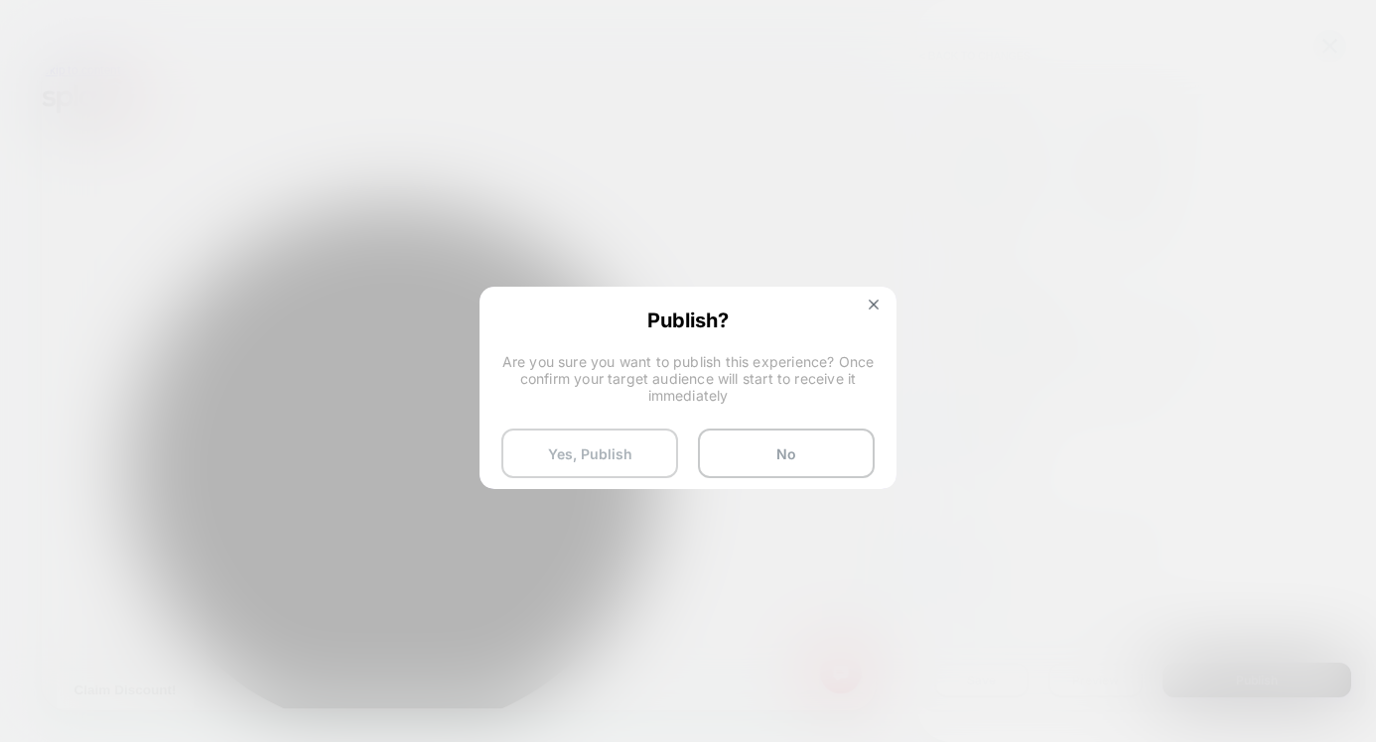
click at [639, 445] on button "Yes, Publish" at bounding box center [589, 454] width 177 height 50
